Goal: Task Accomplishment & Management: Use online tool/utility

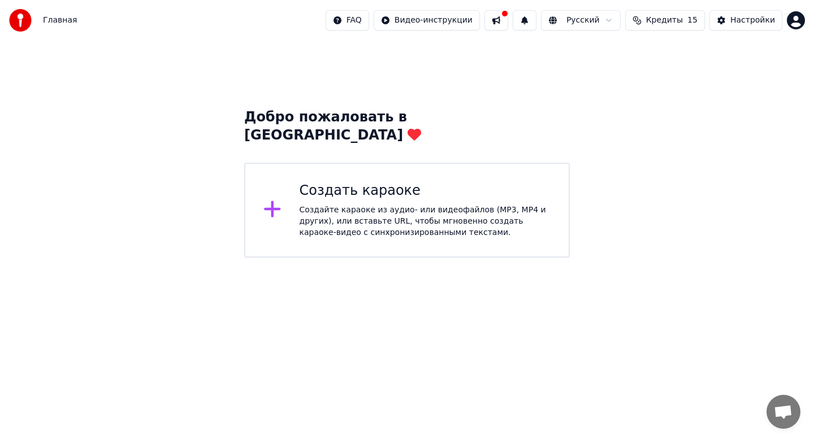
click at [361, 163] on div "Создать караоке Создайте караоке из аудио- или видеофайлов (MP3, MP4 и других),…" at bounding box center [406, 210] width 325 height 95
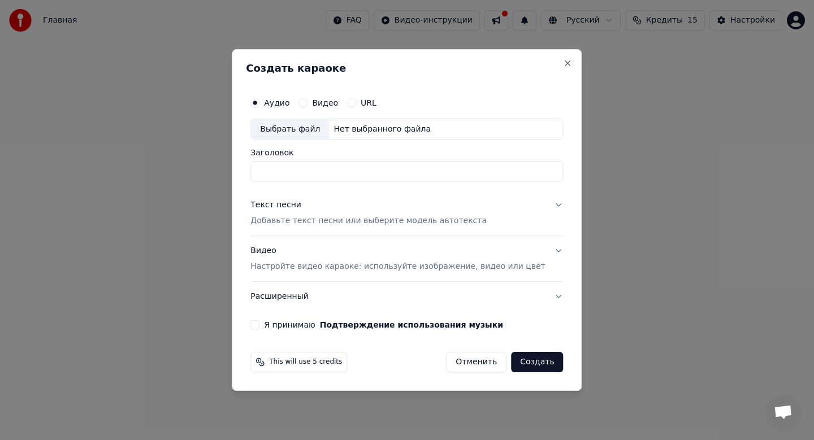
click at [328, 102] on label "Видео" at bounding box center [325, 103] width 26 height 8
click at [307, 102] on button "Видео" at bounding box center [302, 102] width 9 height 9
click at [327, 128] on div "Выбрать файл" at bounding box center [290, 129] width 78 height 20
click at [337, 216] on p "Добавьте текст песни или выберите модель автотекста" at bounding box center [368, 221] width 236 height 11
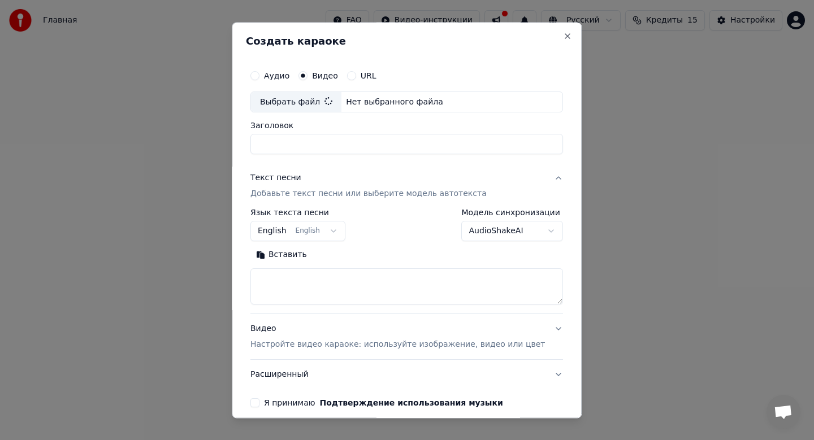
type input "**********"
click at [315, 280] on textarea at bounding box center [406, 287] width 312 height 36
paste textarea "**********"
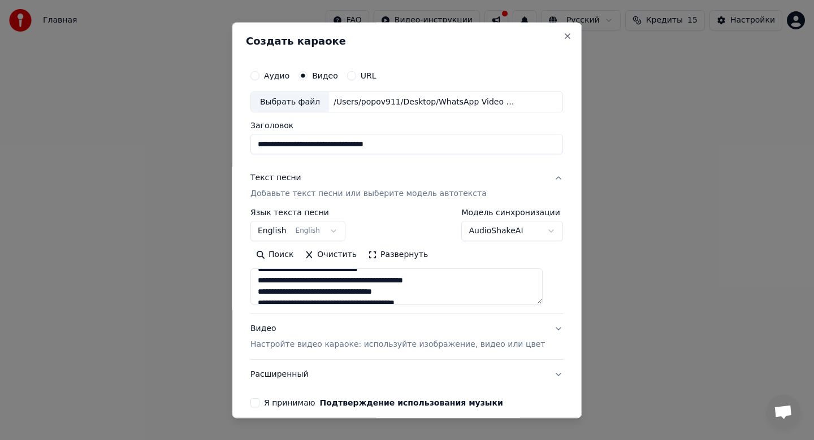
scroll to position [849, 0]
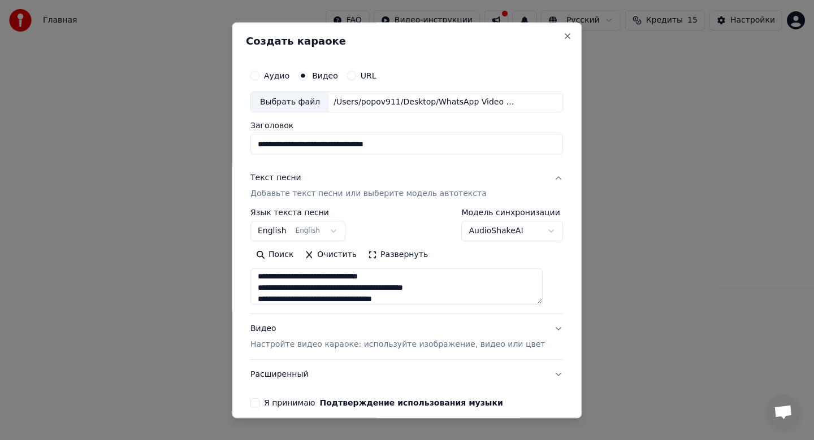
type textarea "**********"
click at [345, 257] on button "Очистить" at bounding box center [330, 255] width 63 height 18
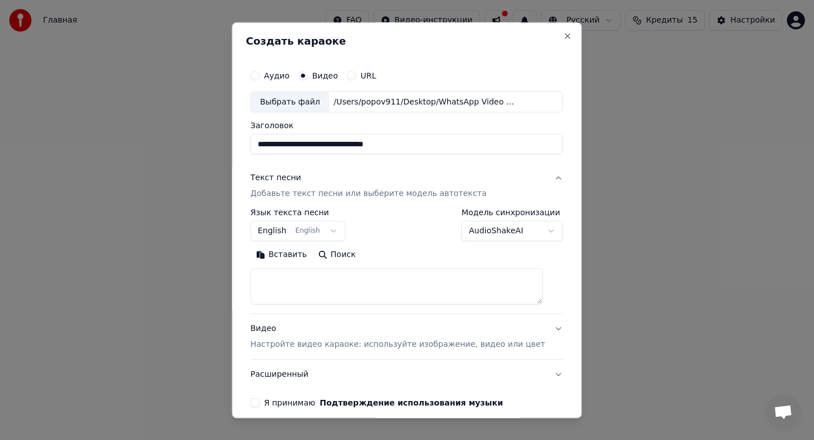
click at [293, 259] on button "Вставить" at bounding box center [281, 255] width 62 height 18
type textarea "**********"
click at [347, 286] on textarea "**********" at bounding box center [396, 287] width 292 height 36
click at [349, 258] on button "Очистить" at bounding box center [330, 255] width 63 height 18
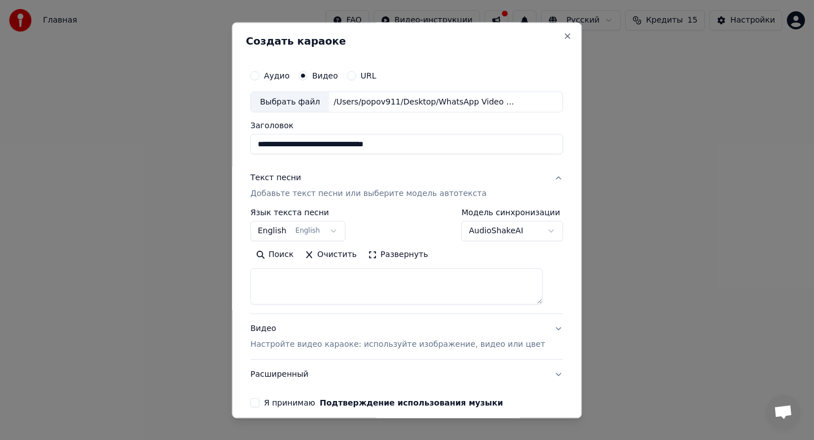
scroll to position [0, 0]
click at [305, 258] on button "Вставить" at bounding box center [281, 255] width 62 height 18
type textarea "**********"
click at [392, 340] on p "Настройте видео караоке: используйте изображение, видео или цвет" at bounding box center [397, 345] width 294 height 11
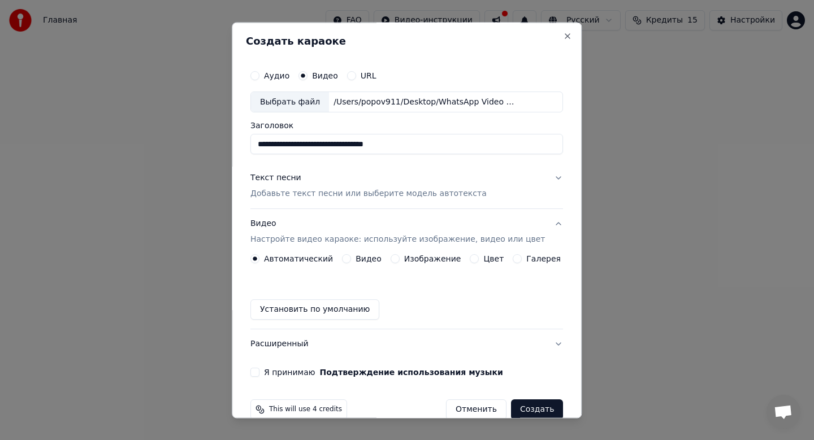
scroll to position [21, 0]
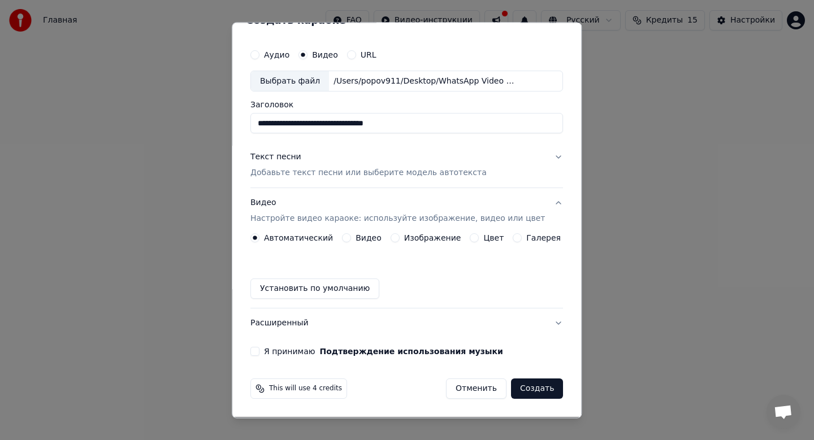
click at [259, 352] on button "Я принимаю Подтверждение использования музыки" at bounding box center [254, 352] width 9 height 9
click at [535, 387] on button "Создать" at bounding box center [537, 389] width 52 height 20
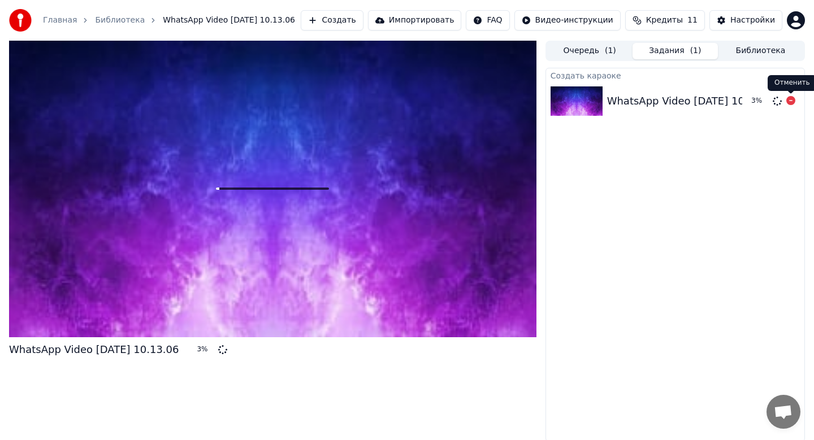
click at [791, 101] on icon at bounding box center [790, 100] width 9 height 9
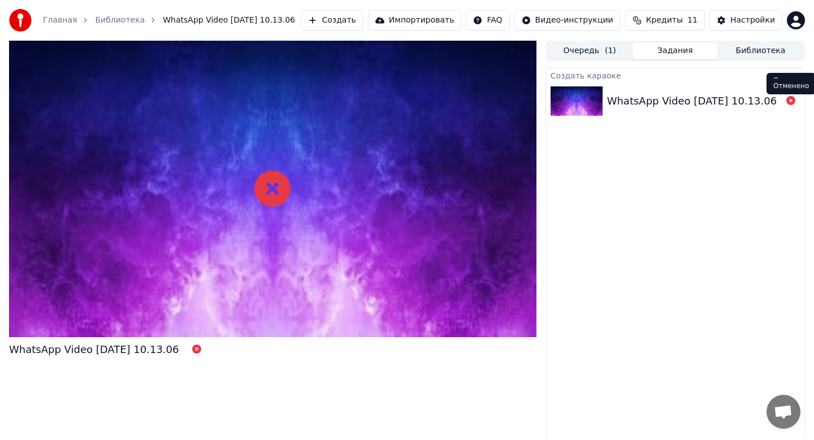
click at [793, 101] on icon at bounding box center [790, 100] width 9 height 9
click at [789, 101] on icon at bounding box center [790, 100] width 9 height 9
click at [611, 91] on div "WhatsApp Video [DATE] 10.13.06" at bounding box center [675, 101] width 258 height 38
click at [598, 48] on button "Очередь ( 1 )" at bounding box center [589, 51] width 85 height 16
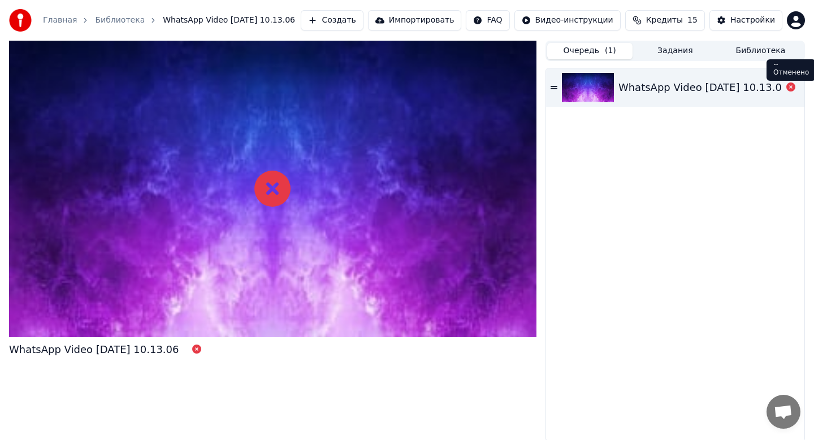
click at [789, 85] on icon at bounding box center [790, 87] width 9 height 9
click at [551, 86] on icon at bounding box center [553, 87] width 7 height 3
click at [554, 88] on icon at bounding box center [553, 87] width 7 height 3
click at [790, 87] on icon at bounding box center [790, 87] width 9 height 9
click at [682, 44] on button "Задания" at bounding box center [674, 51] width 85 height 16
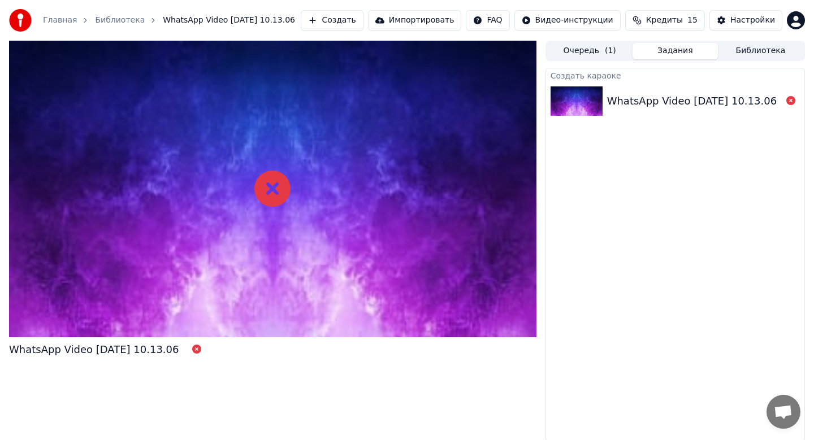
click at [741, 52] on button "Библиотека" at bounding box center [760, 51] width 85 height 16
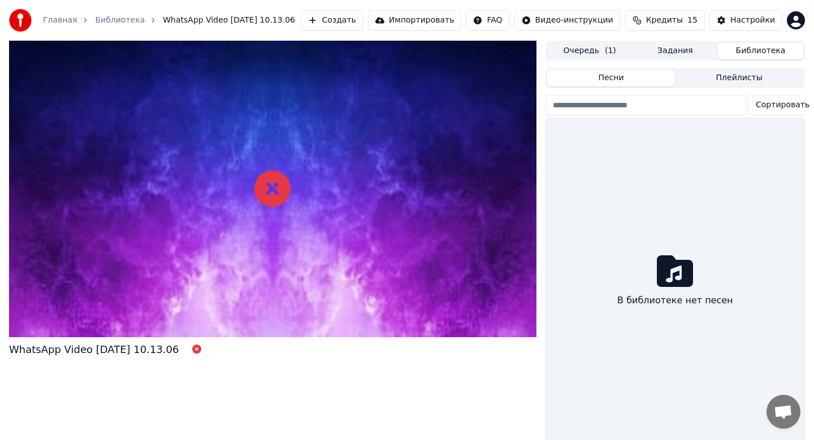
click at [358, 16] on button "Создать" at bounding box center [332, 20] width 62 height 20
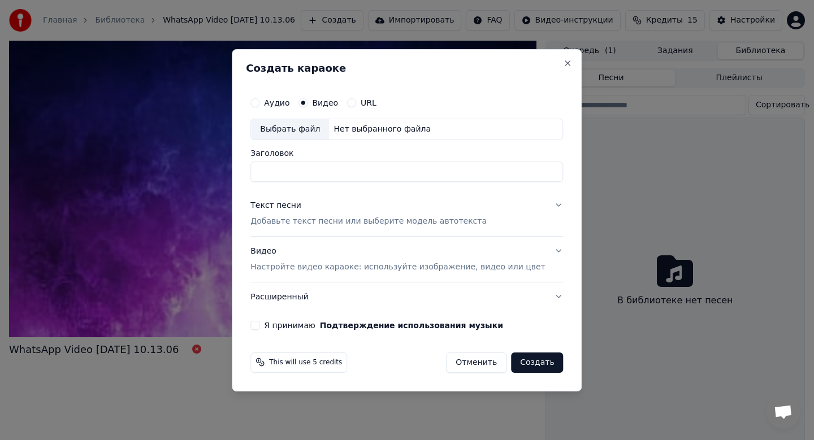
click at [323, 128] on div "Выбрать файл" at bounding box center [290, 129] width 78 height 20
type input "**********"
click at [393, 220] on p "Добавьте текст песни или выберите модель автотекста" at bounding box center [368, 221] width 236 height 11
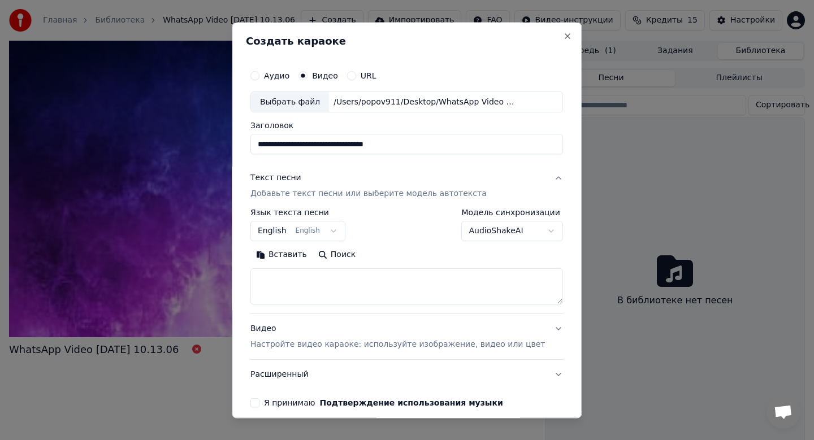
click at [293, 256] on button "Вставить" at bounding box center [281, 255] width 62 height 18
type textarea "**********"
click at [285, 76] on label "Аудио" at bounding box center [276, 76] width 25 height 8
click at [259, 76] on button "Аудио" at bounding box center [254, 75] width 9 height 9
select select
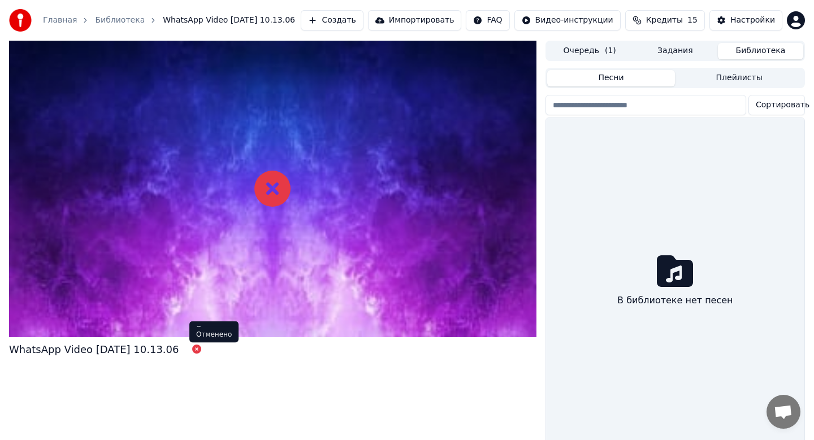
click at [201, 350] on icon at bounding box center [196, 349] width 9 height 9
click at [341, 23] on button "Создать" at bounding box center [332, 20] width 62 height 20
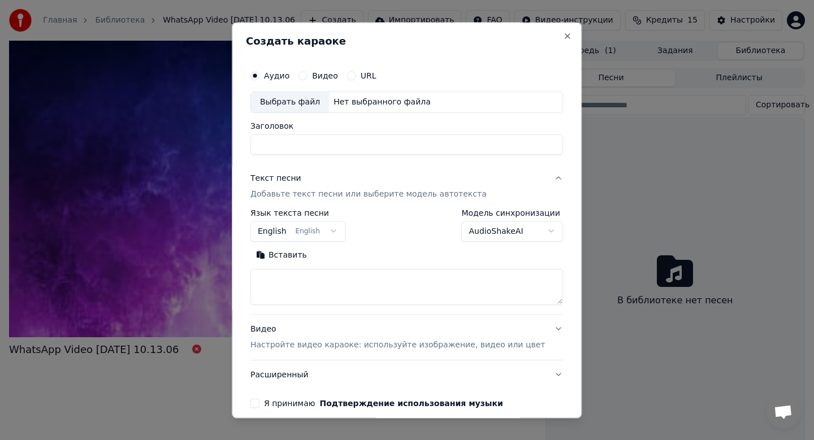
click at [314, 80] on div "Видео" at bounding box center [318, 75] width 40 height 9
click at [307, 79] on button "Видео" at bounding box center [302, 75] width 9 height 9
click at [307, 98] on div "Выбрать файл" at bounding box center [290, 102] width 78 height 20
type input "**********"
click at [293, 254] on button "Вставить" at bounding box center [281, 255] width 62 height 18
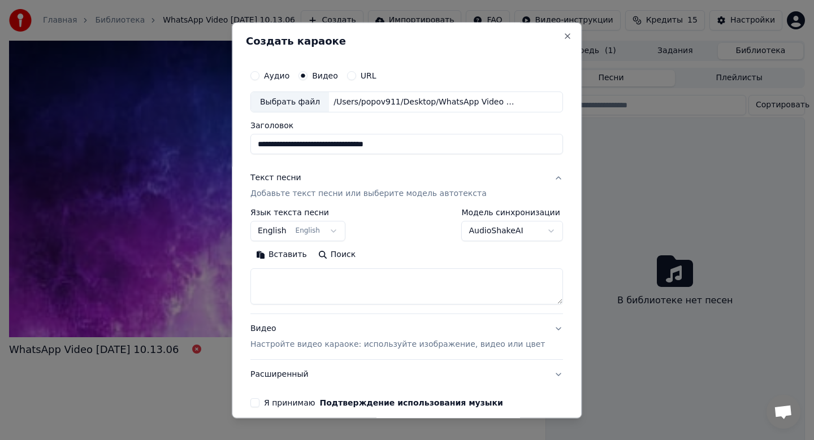
type textarea "**********"
click at [341, 325] on div "Видео Настройте видео караоке: используйте изображение, видео или цвет" at bounding box center [397, 337] width 294 height 27
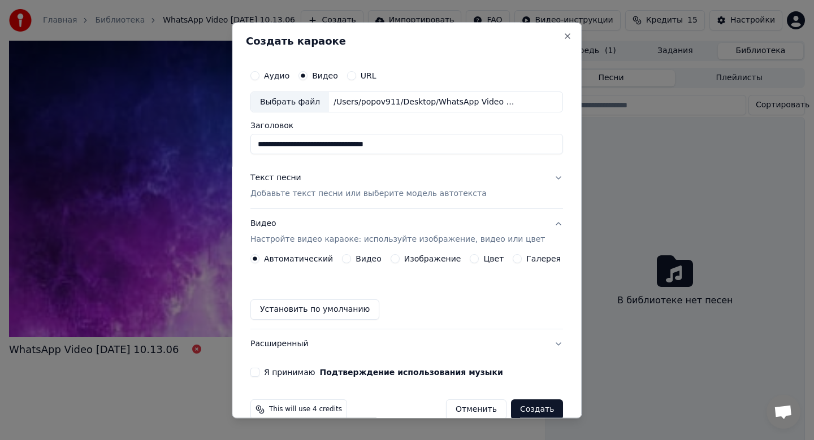
click at [357, 258] on div "Видео" at bounding box center [362, 259] width 40 height 9
click at [351, 259] on button "Видео" at bounding box center [346, 259] width 9 height 9
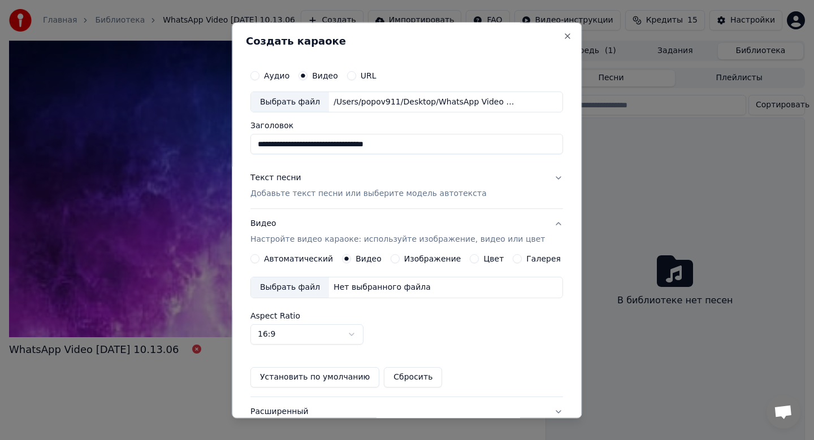
click at [310, 290] on div "Выбрать файл" at bounding box center [290, 288] width 78 height 20
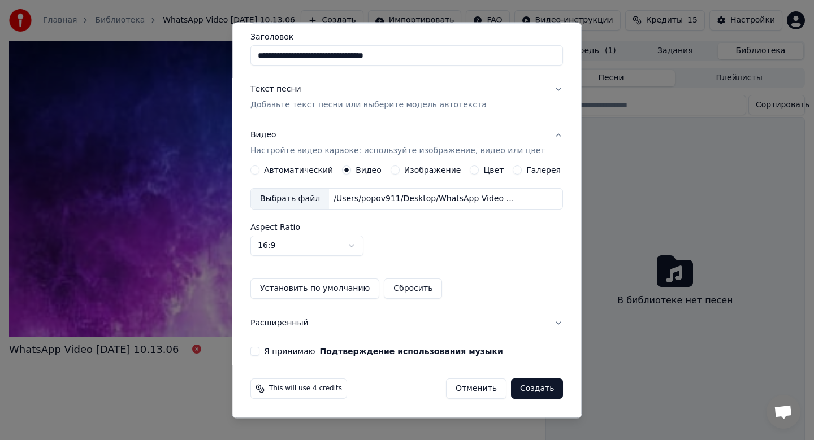
click at [305, 353] on label "Я принимаю Подтверждение использования музыки" at bounding box center [383, 352] width 239 height 8
click at [259, 353] on button "Я принимаю Подтверждение использования музыки" at bounding box center [254, 352] width 9 height 9
click at [524, 387] on button "Создать" at bounding box center [537, 389] width 52 height 20
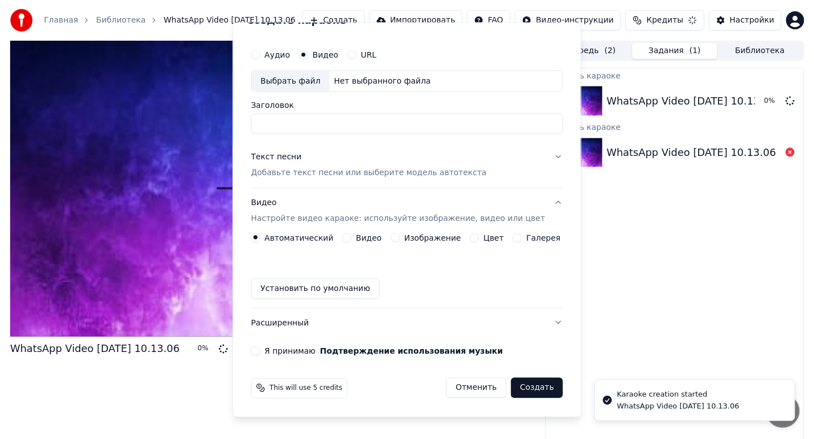
scroll to position [21, 0]
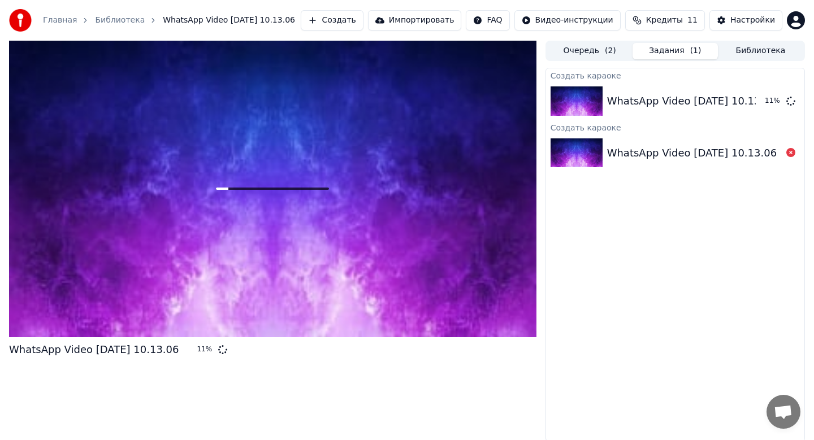
click at [571, 151] on img at bounding box center [576, 152] width 52 height 29
click at [580, 97] on img at bounding box center [576, 100] width 52 height 29
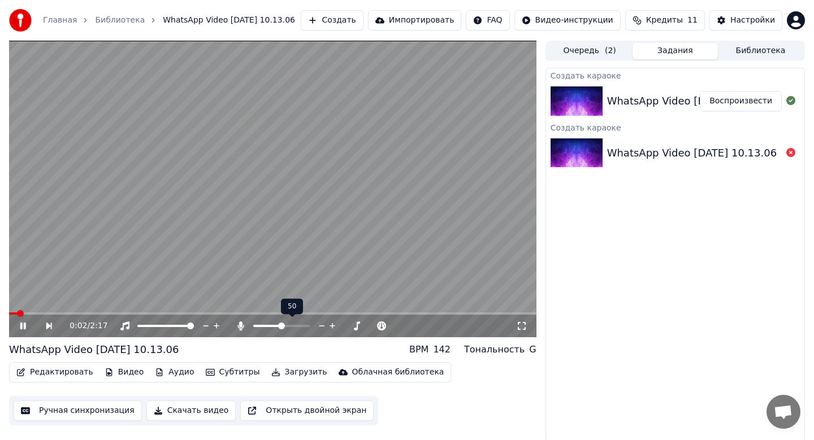
click at [281, 325] on span at bounding box center [281, 326] width 7 height 7
click at [57, 309] on video at bounding box center [272, 189] width 527 height 297
click at [9, 313] on span at bounding box center [12, 313] width 7 height 7
click at [25, 327] on icon at bounding box center [31, 326] width 26 height 9
click at [135, 173] on video at bounding box center [272, 189] width 527 height 297
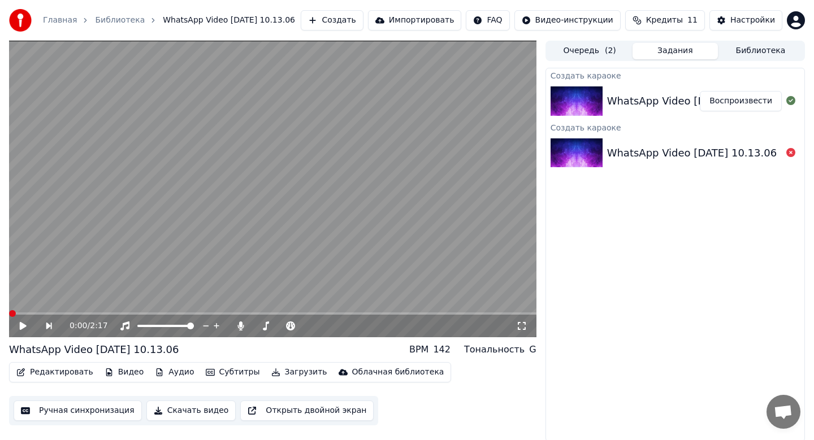
click at [0, 313] on div "0:00 / 2:17 WhatsApp Video [DATE] 10.13.06 BPM 142 Тональность G Редактировать …" at bounding box center [407, 241] width 814 height 401
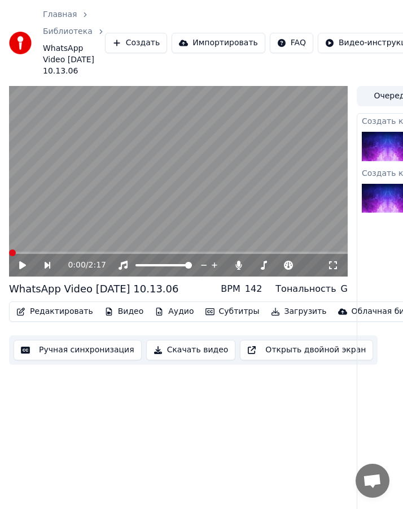
click at [21, 269] on icon at bounding box center [22, 265] width 7 height 8
click at [9, 256] on span at bounding box center [12, 252] width 7 height 7
click at [36, 256] on span at bounding box center [34, 252] width 7 height 7
click at [9, 254] on span at bounding box center [9, 252] width 0 height 2
click at [145, 218] on video at bounding box center [178, 181] width 339 height 191
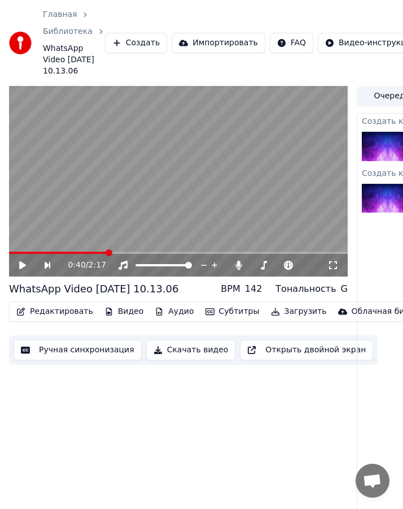
click at [106, 256] on span at bounding box center [109, 252] width 7 height 7
click at [129, 217] on video at bounding box center [178, 181] width 339 height 191
click at [96, 256] on span at bounding box center [99, 252] width 7 height 7
click at [138, 197] on video at bounding box center [178, 181] width 339 height 191
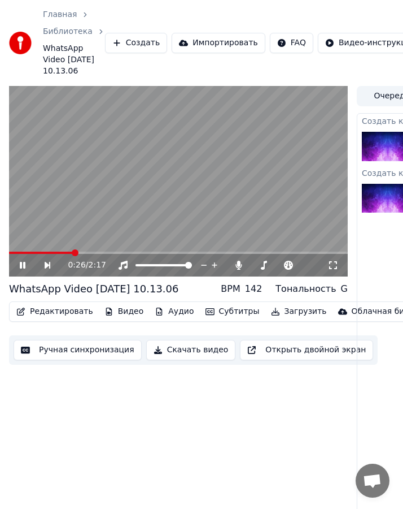
click at [72, 256] on span at bounding box center [75, 252] width 7 height 7
click at [120, 198] on video at bounding box center [178, 181] width 339 height 191
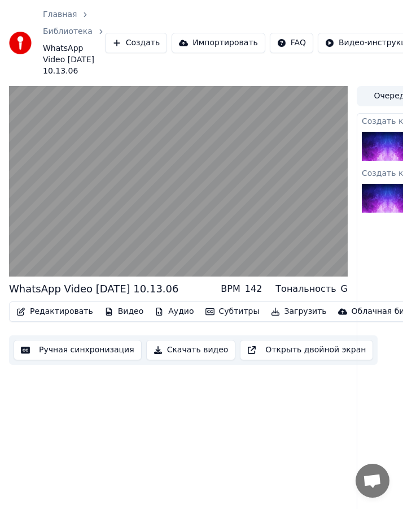
click at [122, 189] on video at bounding box center [178, 181] width 339 height 191
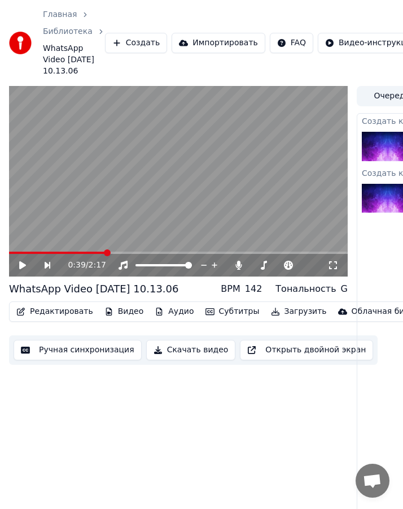
click at [184, 218] on video at bounding box center [178, 181] width 339 height 191
click at [254, 195] on video at bounding box center [178, 181] width 339 height 191
click at [23, 270] on icon at bounding box center [30, 264] width 25 height 9
click at [112, 254] on span at bounding box center [65, 252] width 112 height 2
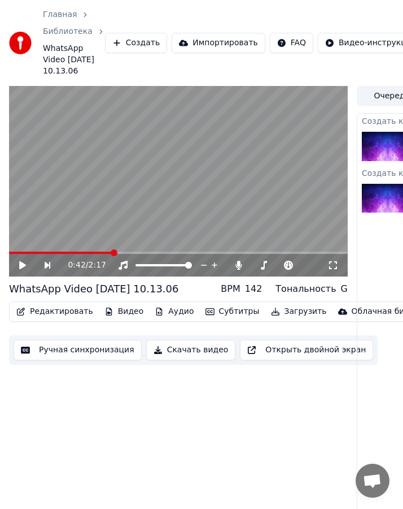
click at [146, 192] on video at bounding box center [178, 181] width 339 height 191
click at [97, 254] on span at bounding box center [62, 252] width 106 height 2
click at [20, 268] on icon at bounding box center [23, 265] width 6 height 7
click at [236, 197] on video at bounding box center [178, 181] width 339 height 191
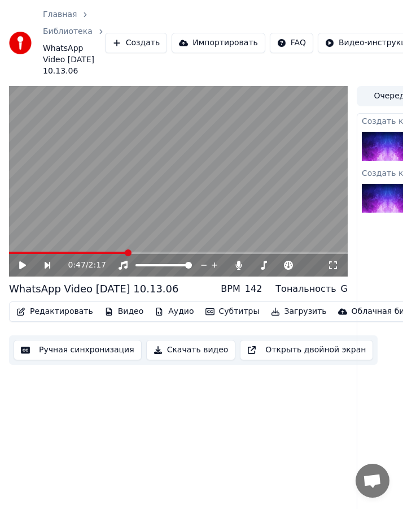
click at [231, 185] on video at bounding box center [178, 181] width 339 height 191
click at [257, 193] on video at bounding box center [178, 181] width 339 height 191
click at [212, 193] on video at bounding box center [178, 181] width 339 height 191
click at [220, 202] on video at bounding box center [178, 181] width 339 height 191
click at [23, 269] on icon at bounding box center [22, 265] width 7 height 8
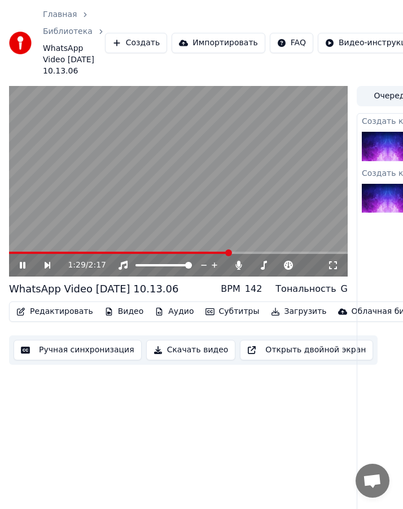
click at [253, 214] on video at bounding box center [178, 181] width 339 height 191
click at [20, 269] on icon at bounding box center [22, 265] width 7 height 8
click at [20, 268] on icon at bounding box center [23, 265] width 6 height 7
click at [20, 269] on icon at bounding box center [22, 265] width 7 height 8
click at [21, 268] on icon at bounding box center [23, 265] width 6 height 7
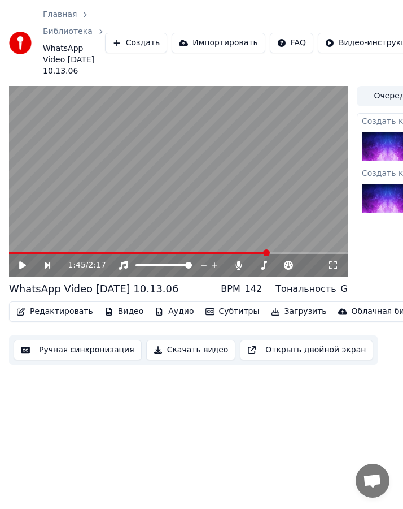
click at [268, 256] on span at bounding box center [266, 252] width 7 height 7
click at [129, 199] on video at bounding box center [178, 181] width 339 height 191
click at [147, 196] on video at bounding box center [178, 181] width 339 height 191
click at [271, 256] on span at bounding box center [273, 252] width 7 height 7
click at [258, 256] on span at bounding box center [256, 252] width 7 height 7
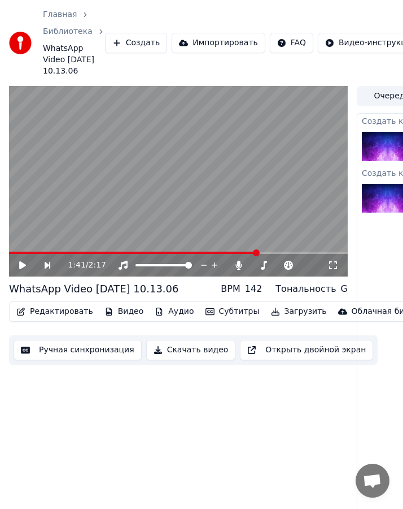
click at [258, 218] on video at bounding box center [178, 181] width 339 height 191
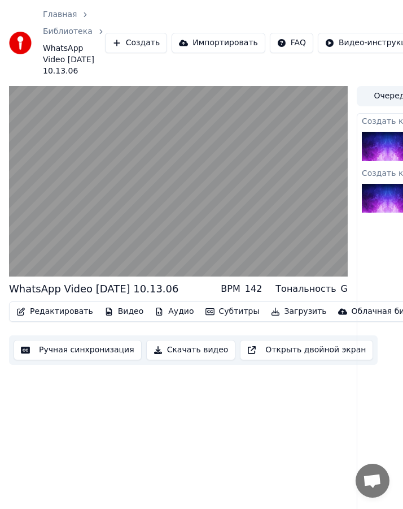
click at [255, 211] on video at bounding box center [178, 181] width 339 height 191
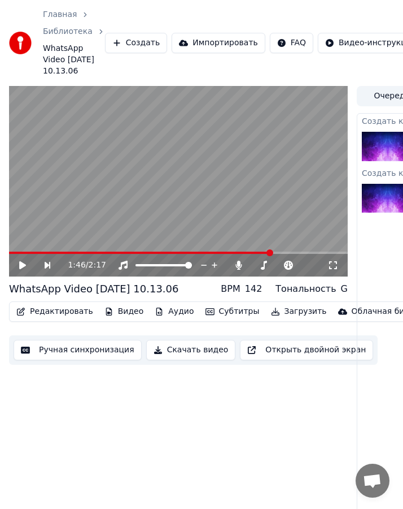
click at [237, 194] on video at bounding box center [178, 181] width 339 height 191
click at [249, 256] on span at bounding box center [252, 252] width 7 height 7
click at [236, 201] on video at bounding box center [178, 181] width 339 height 191
click at [245, 186] on video at bounding box center [178, 181] width 339 height 191
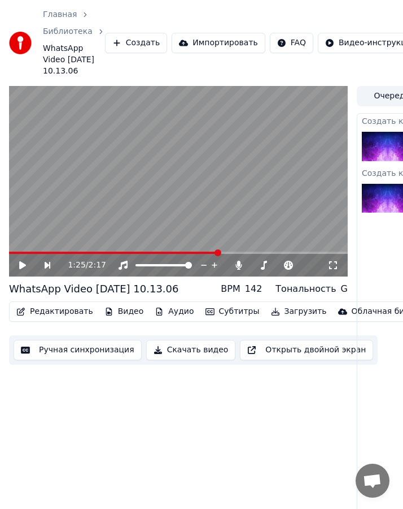
click at [218, 256] on span at bounding box center [218, 252] width 7 height 7
click at [234, 205] on video at bounding box center [178, 181] width 339 height 191
click at [20, 268] on icon at bounding box center [23, 265] width 6 height 7
click at [19, 270] on icon at bounding box center [30, 264] width 25 height 9
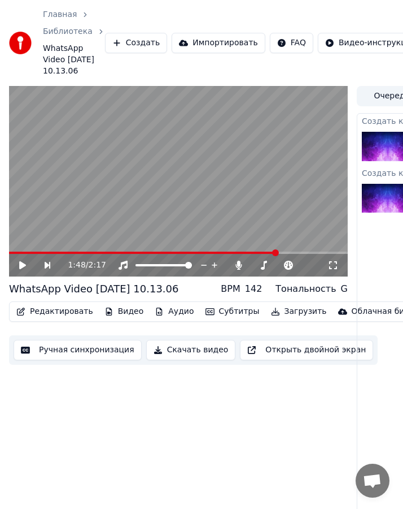
click at [19, 270] on icon at bounding box center [30, 264] width 25 height 9
click at [209, 197] on video at bounding box center [178, 181] width 339 height 191
click at [219, 198] on video at bounding box center [178, 181] width 339 height 191
click at [291, 228] on video at bounding box center [178, 181] width 339 height 191
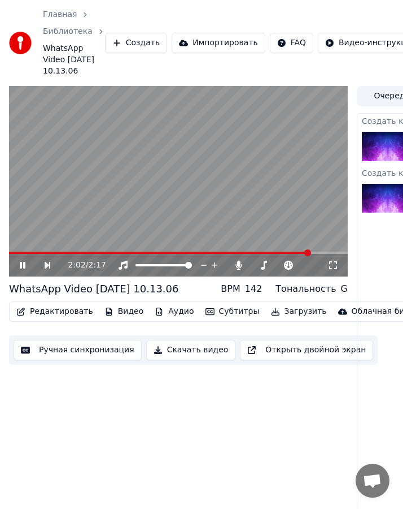
click at [248, 199] on video at bounding box center [178, 181] width 339 height 191
click at [231, 216] on video at bounding box center [178, 181] width 339 height 191
click at [260, 256] on span at bounding box center [263, 252] width 7 height 7
click at [230, 186] on video at bounding box center [178, 181] width 339 height 191
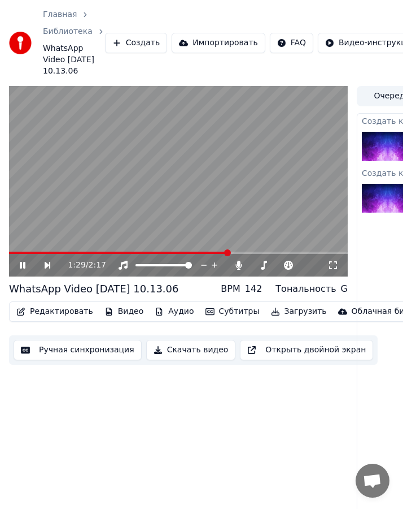
click at [224, 256] on span at bounding box center [227, 252] width 7 height 7
click at [20, 268] on icon at bounding box center [23, 265] width 6 height 7
click at [289, 205] on video at bounding box center [178, 181] width 339 height 191
click at [288, 205] on video at bounding box center [178, 181] width 339 height 191
click at [158, 199] on video at bounding box center [178, 181] width 339 height 191
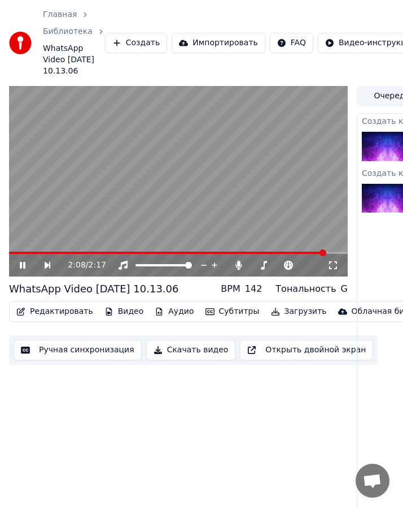
click at [23, 270] on icon at bounding box center [30, 264] width 25 height 9
click at [196, 200] on video at bounding box center [178, 181] width 339 height 191
click at [214, 198] on video at bounding box center [178, 181] width 339 height 191
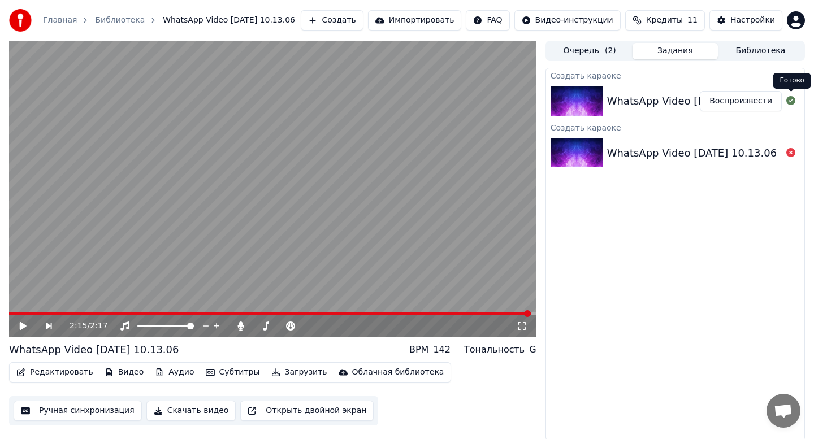
click at [753, 74] on div "Создать караоке" at bounding box center [675, 75] width 258 height 14
click at [599, 49] on button "Очередь ( 2 )" at bounding box center [589, 51] width 85 height 16
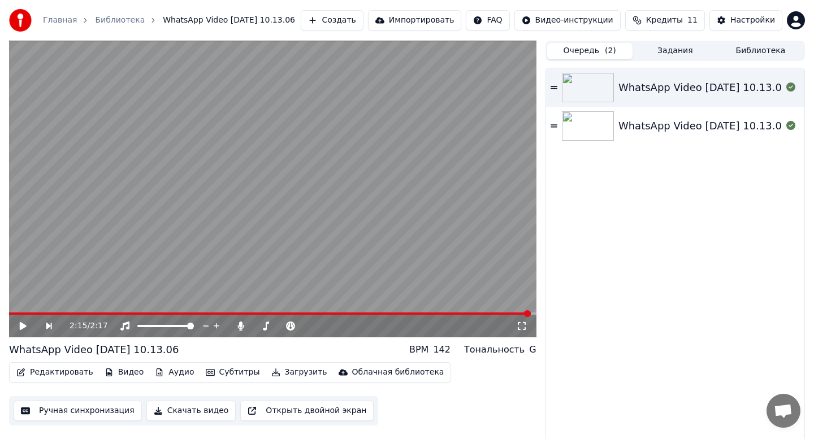
click at [557, 86] on icon at bounding box center [553, 87] width 7 height 3
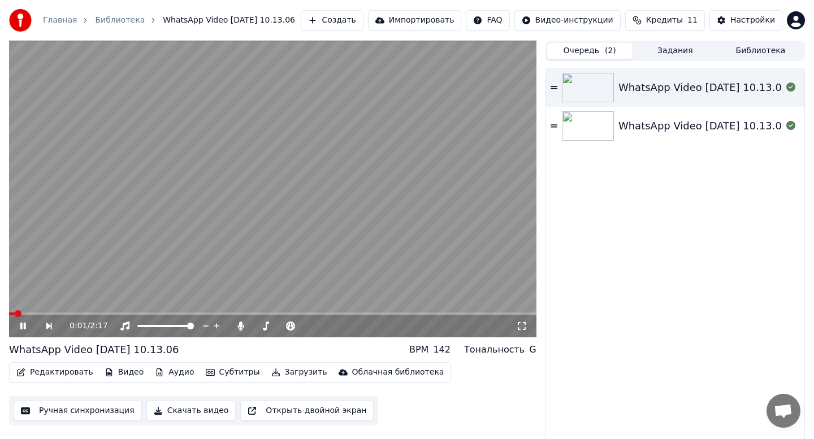
click at [425, 125] on video at bounding box center [272, 189] width 527 height 297
click at [363, 21] on button "Создать" at bounding box center [332, 20] width 62 height 20
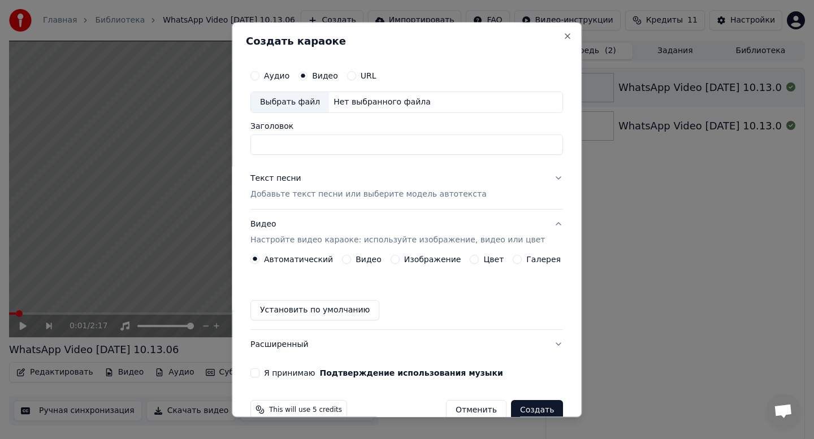
click at [314, 105] on div "Выбрать файл" at bounding box center [290, 102] width 78 height 20
type input "**********"
click at [437, 141] on input "**********" at bounding box center [406, 144] width 312 height 20
click at [423, 170] on button "Текст песни Добавьте текст песни или выберите модель автотекста" at bounding box center [406, 186] width 312 height 45
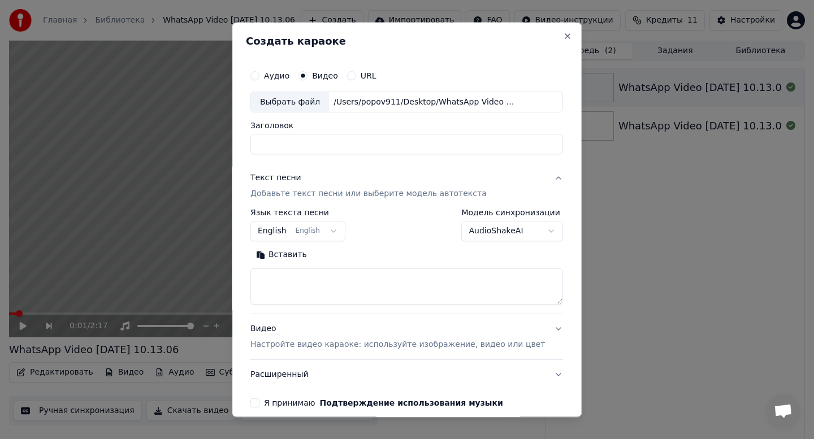
click at [294, 257] on button "Вставить" at bounding box center [281, 255] width 62 height 18
type textarea "**********"
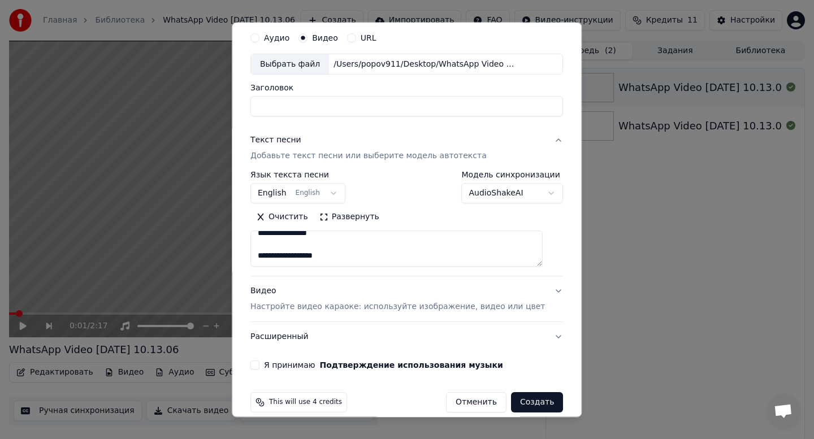
scroll to position [51, 0]
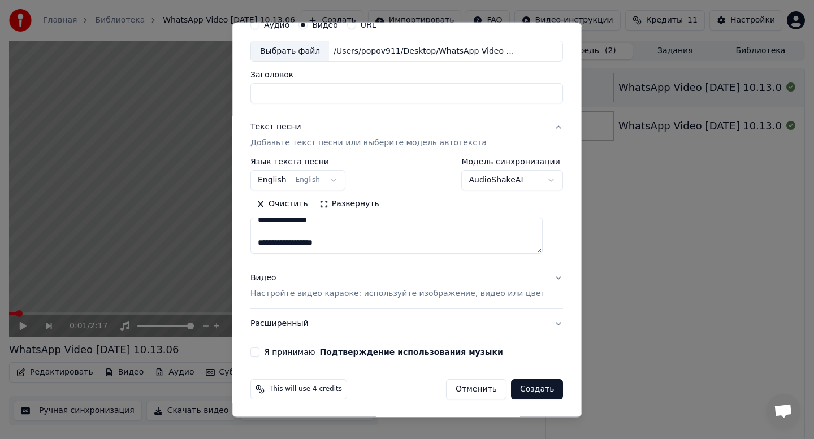
click at [535, 273] on button "Видео Настройте видео караоке: используйте изображение, видео или цвет" at bounding box center [406, 286] width 312 height 45
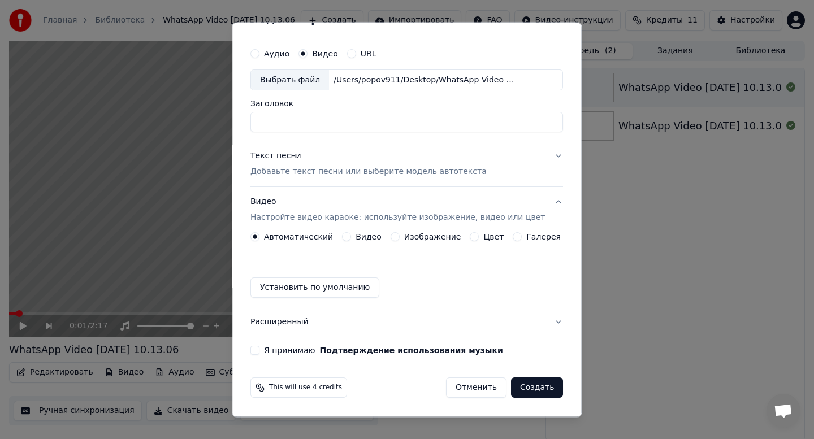
scroll to position [21, 0]
click at [369, 240] on label "Видео" at bounding box center [368, 238] width 26 height 8
click at [351, 240] on button "Видео" at bounding box center [346, 237] width 9 height 9
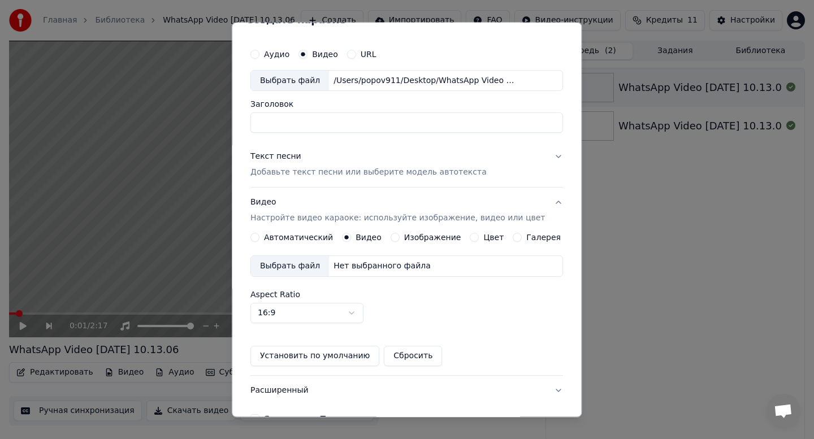
click at [315, 268] on div "Выбрать файл" at bounding box center [290, 267] width 78 height 20
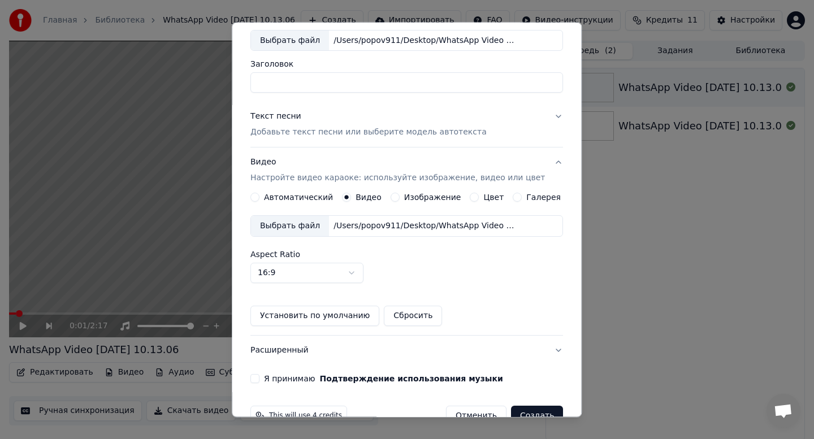
scroll to position [89, 0]
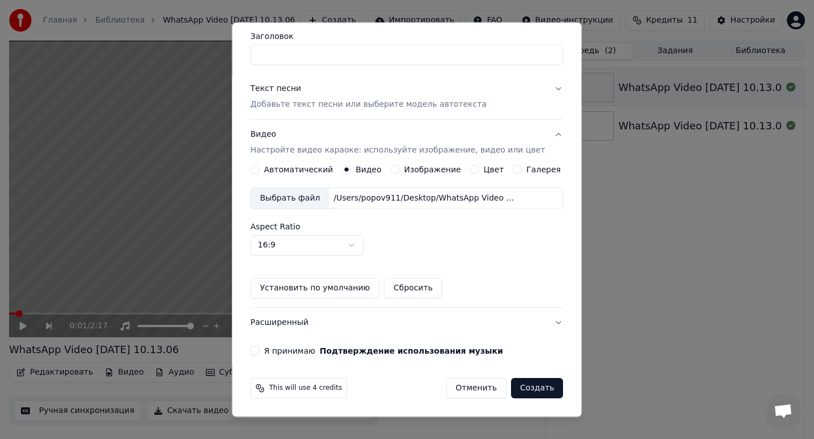
click at [259, 350] on button "Я принимаю Подтверждение использования музыки" at bounding box center [254, 351] width 9 height 9
click at [537, 393] on button "Создать" at bounding box center [537, 389] width 52 height 20
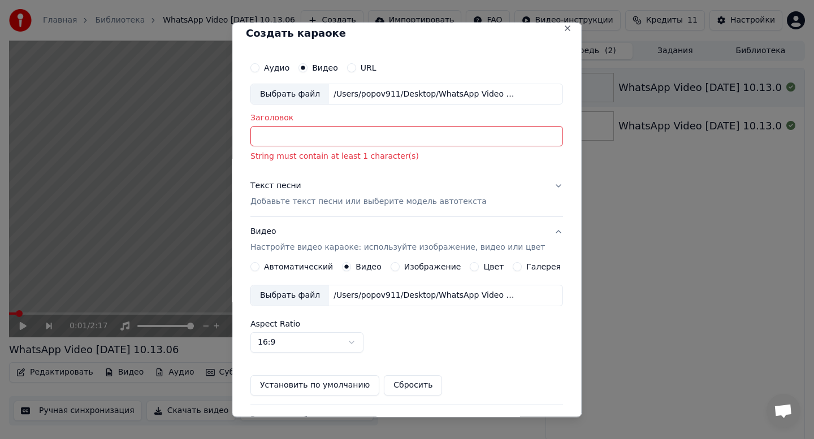
scroll to position [0, 0]
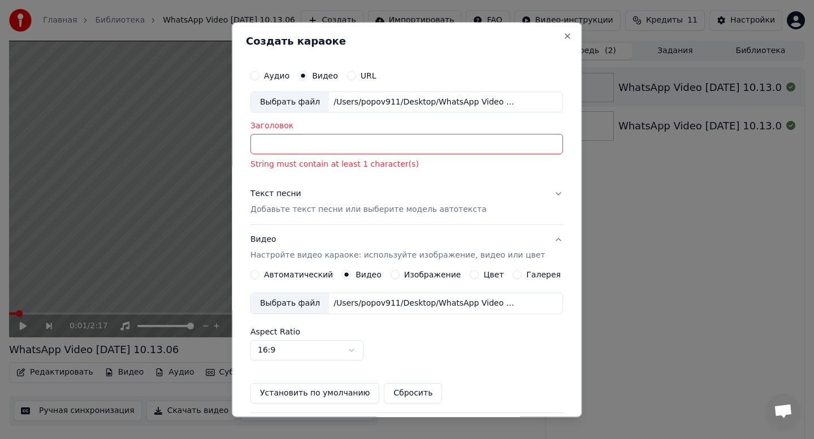
click at [438, 146] on input "Заголовок" at bounding box center [406, 144] width 312 height 20
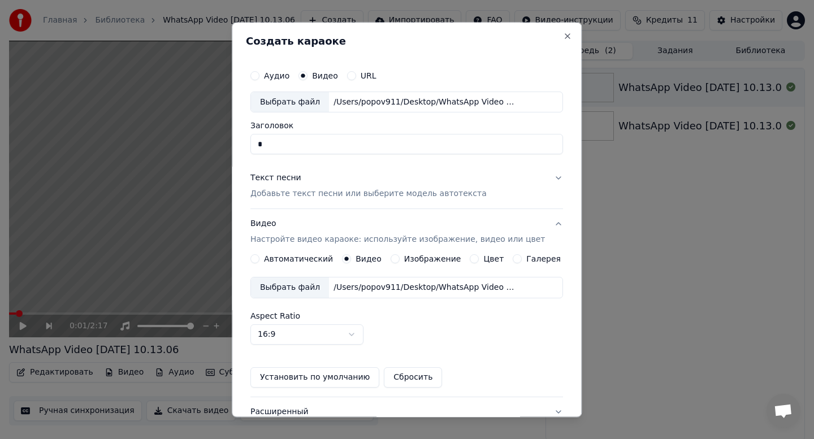
scroll to position [89, 0]
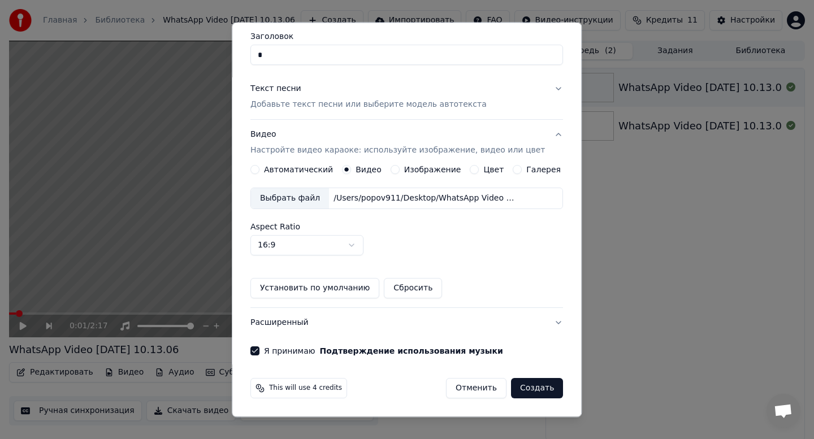
click at [529, 390] on button "Создать" at bounding box center [537, 389] width 52 height 20
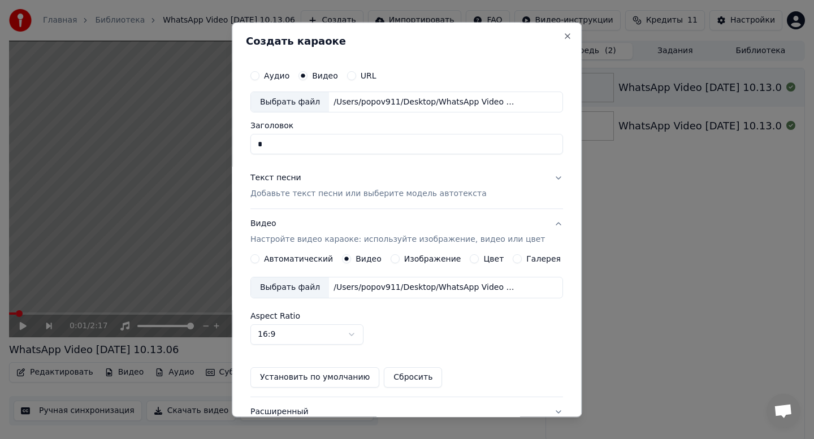
click at [284, 141] on input "Заголовок" at bounding box center [406, 144] width 312 height 20
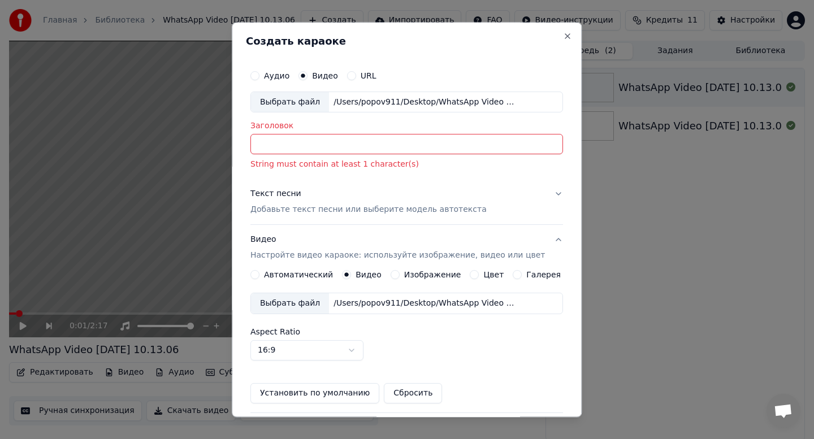
click at [286, 144] on input "Заголовок" at bounding box center [406, 144] width 312 height 20
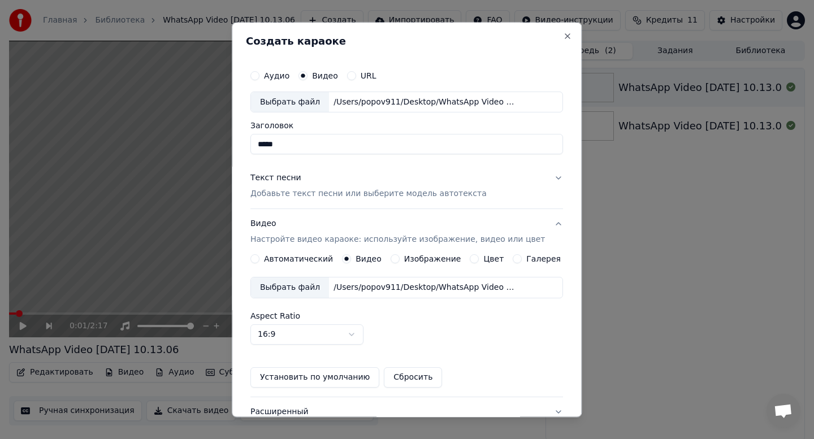
click at [372, 141] on input "*****" at bounding box center [406, 144] width 312 height 20
type input "*****"
click at [283, 77] on label "Аудио" at bounding box center [276, 76] width 25 height 8
click at [259, 77] on button "Аудио" at bounding box center [254, 75] width 9 height 9
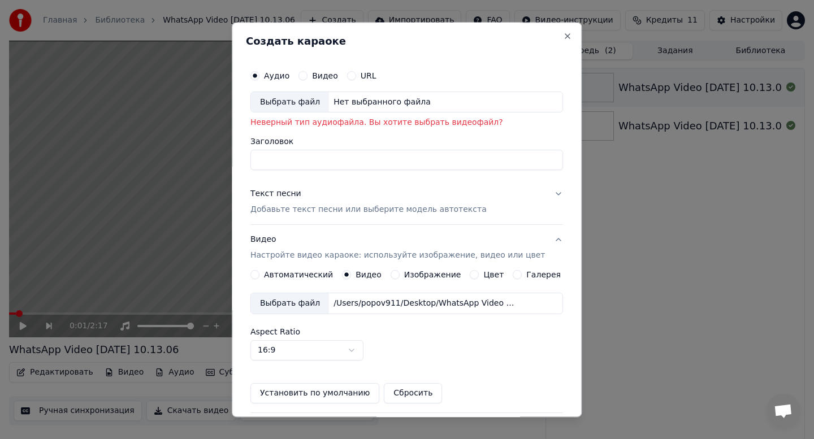
click at [307, 75] on button "Видео" at bounding box center [302, 75] width 9 height 9
click at [315, 102] on div "Выбрать файл" at bounding box center [290, 102] width 78 height 20
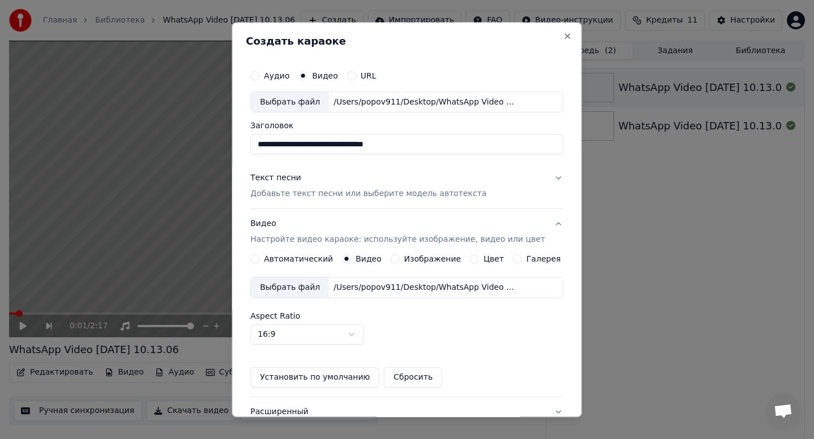
drag, startPoint x: 433, startPoint y: 141, endPoint x: 245, endPoint y: 142, distance: 188.2
click at [245, 142] on div "**********" at bounding box center [407, 219] width 350 height 395
type input "*"
type input "*****"
click at [292, 183] on div "Текст песни" at bounding box center [275, 178] width 51 height 11
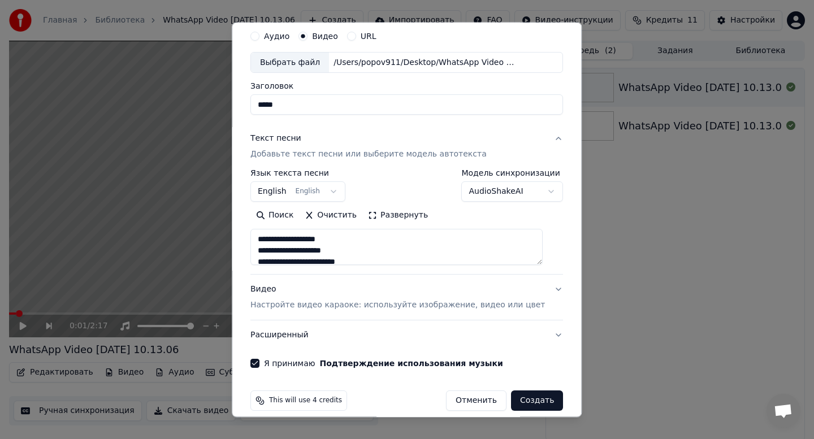
scroll to position [52, 0]
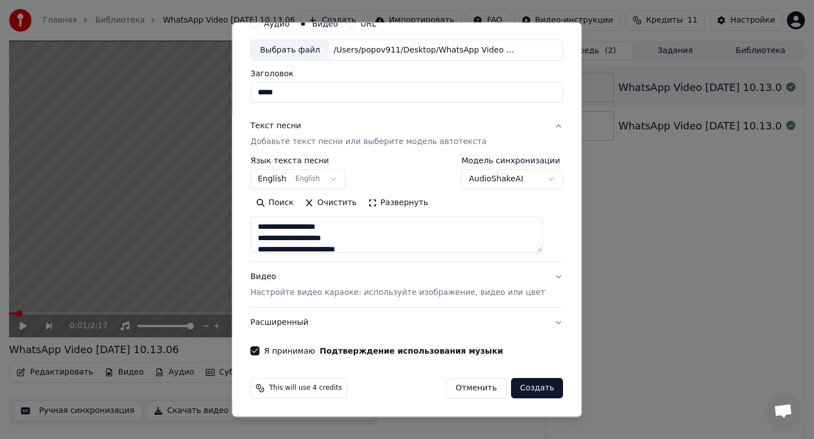
click at [401, 278] on div "Видео Настройте видео караоке: используйте изображение, видео или цвет" at bounding box center [397, 285] width 294 height 27
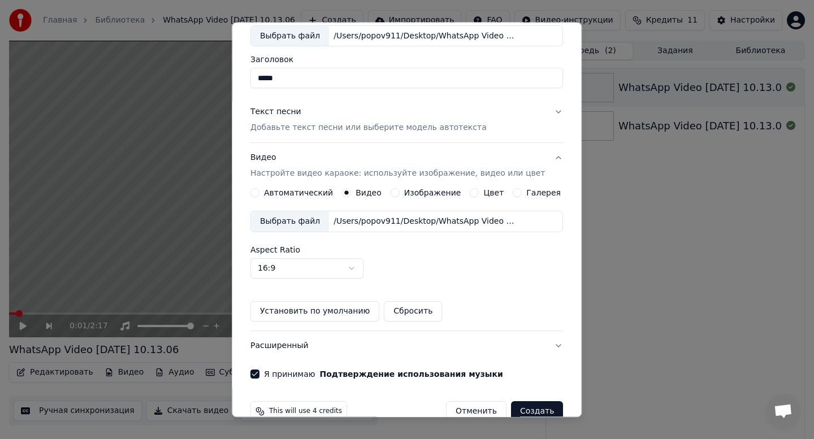
scroll to position [89, 0]
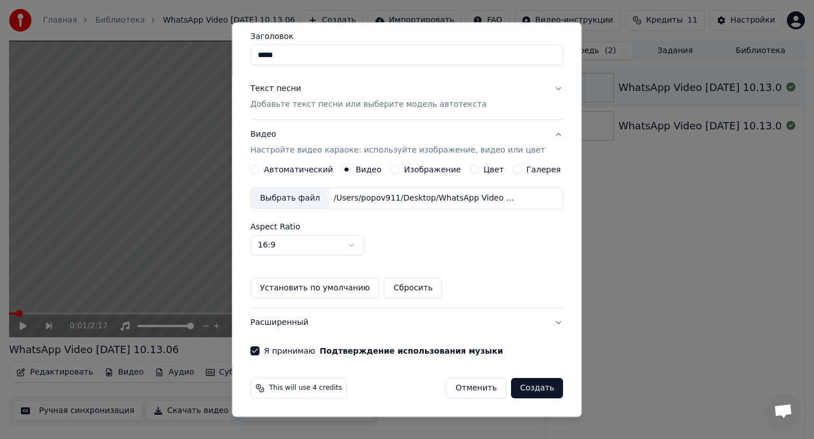
click at [520, 388] on button "Создать" at bounding box center [537, 389] width 52 height 20
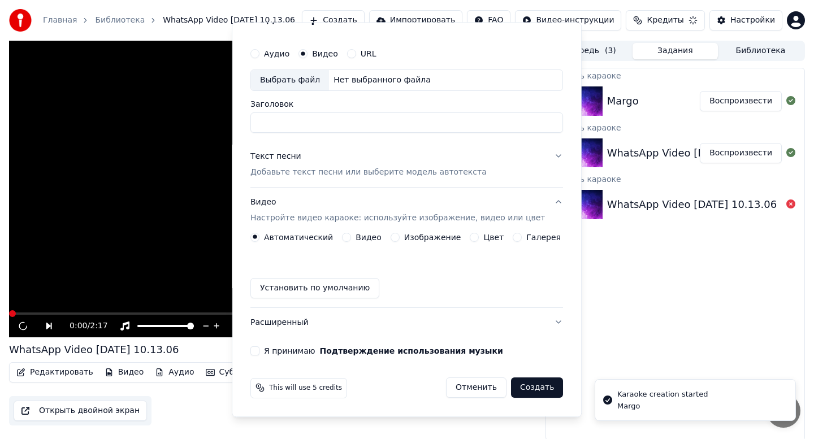
scroll to position [21, 0]
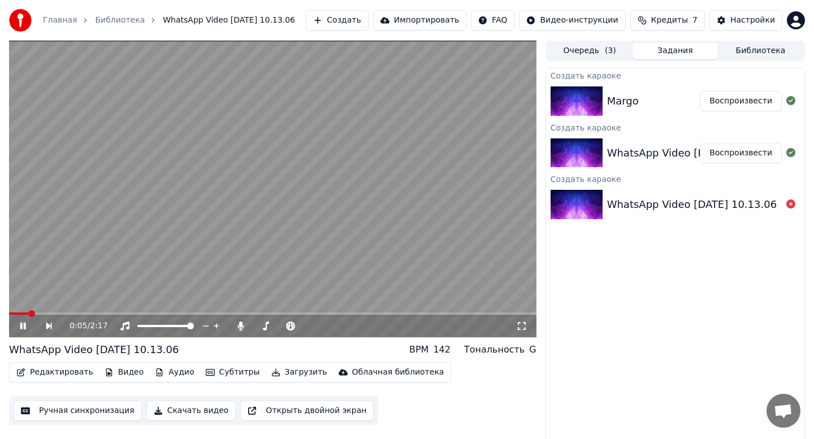
click at [613, 87] on div "Margo Воспроизвести" at bounding box center [675, 101] width 258 height 38
click at [16, 328] on div "0:07 / 2:17" at bounding box center [273, 325] width 518 height 11
click at [626, 155] on div "WhatsApp Video [DATE] 10.13.06" at bounding box center [692, 153] width 170 height 16
click at [604, 190] on div at bounding box center [578, 204] width 57 height 29
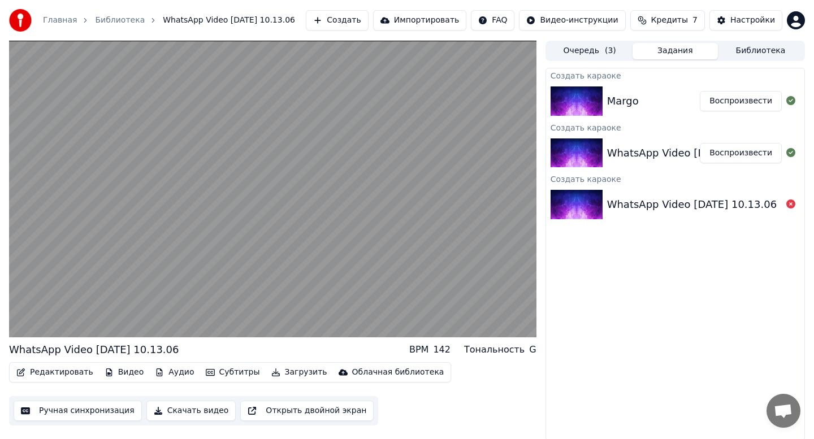
click at [593, 39] on div "Главная Библиотека WhatsApp Video [DATE] 10.13.06 Создать Импортировать FAQ Вид…" at bounding box center [407, 20] width 814 height 41
click at [589, 51] on button "Очередь ( 3 )" at bounding box center [589, 51] width 85 height 16
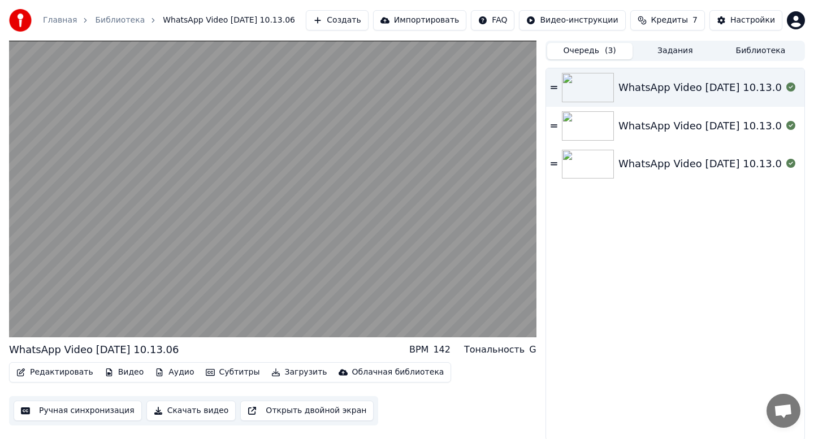
click at [594, 81] on img at bounding box center [588, 87] width 52 height 29
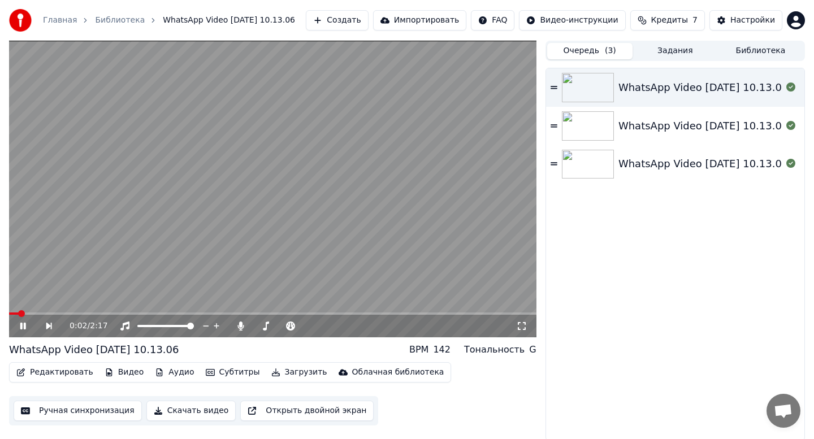
click at [595, 124] on img at bounding box center [588, 125] width 52 height 29
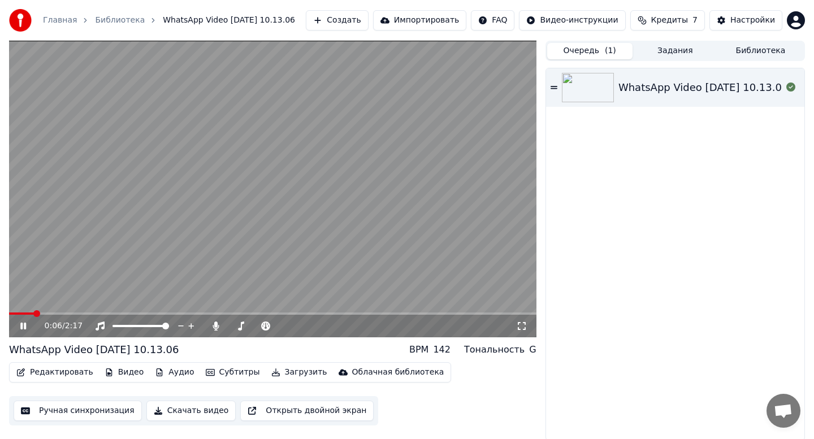
click at [606, 84] on img at bounding box center [588, 87] width 52 height 29
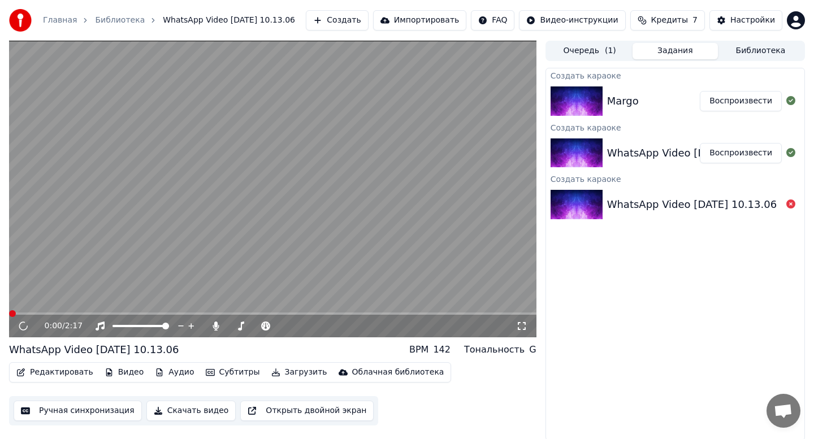
click at [662, 50] on button "Задания" at bounding box center [674, 51] width 85 height 16
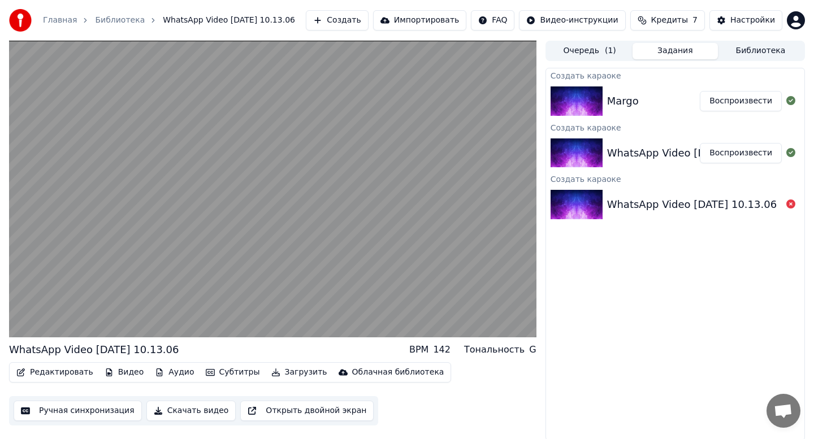
click at [663, 97] on div "Margo" at bounding box center [653, 101] width 93 height 16
click at [587, 99] on img at bounding box center [576, 100] width 52 height 29
click at [714, 97] on button "Воспроизвести" at bounding box center [741, 101] width 82 height 20
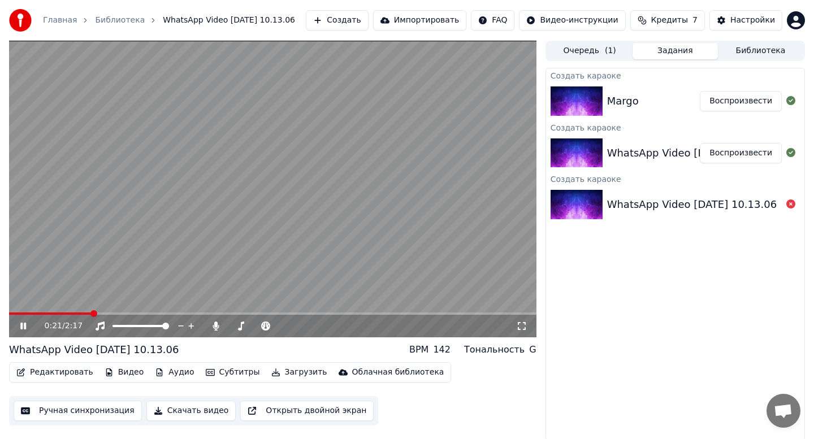
click at [318, 188] on video at bounding box center [272, 189] width 527 height 297
click at [649, 98] on div "Margo" at bounding box center [653, 101] width 93 height 16
click at [760, 45] on button "Библиотека" at bounding box center [760, 51] width 85 height 16
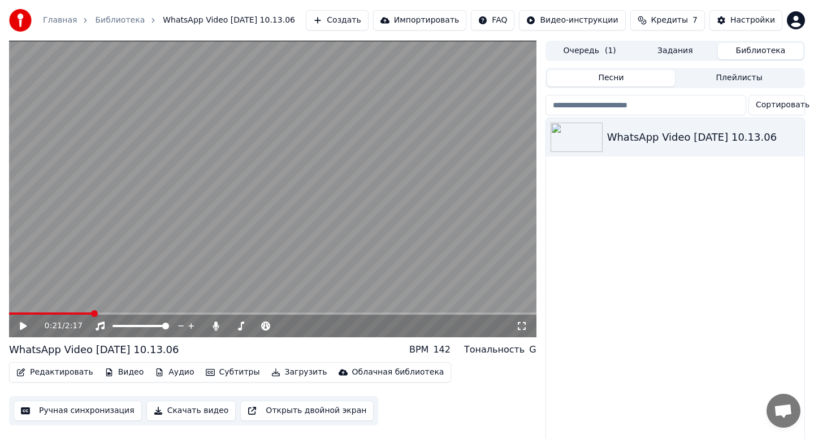
click at [754, 81] on button "Плейлисты" at bounding box center [739, 78] width 128 height 16
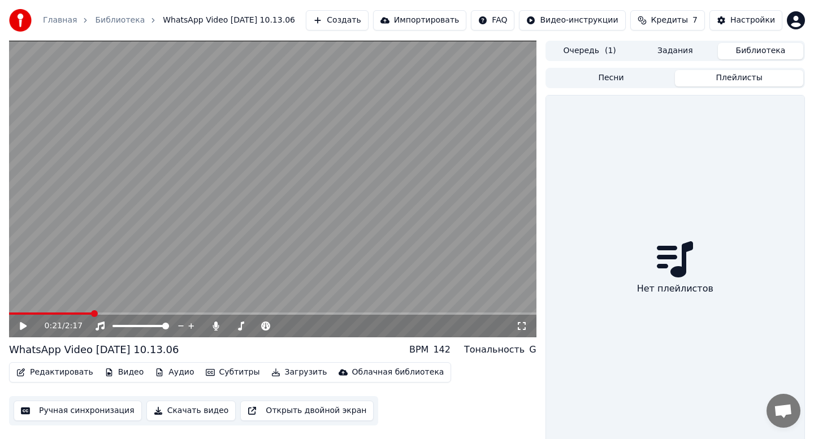
click at [648, 68] on div "Песни Плейлисты" at bounding box center [674, 78] width 259 height 20
click at [631, 79] on button "Песни" at bounding box center [611, 78] width 128 height 16
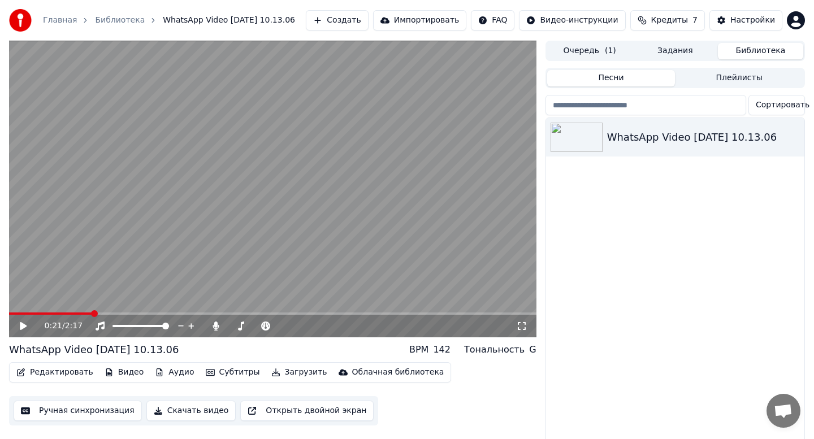
click at [774, 107] on html "Главная Библиотека WhatsApp Video [DATE] 10.13.06 Создать Импортировать FAQ Вид…" at bounding box center [407, 219] width 814 height 439
click at [739, 134] on div "WhatsApp Video [DATE] 10.13.06" at bounding box center [697, 137] width 181 height 16
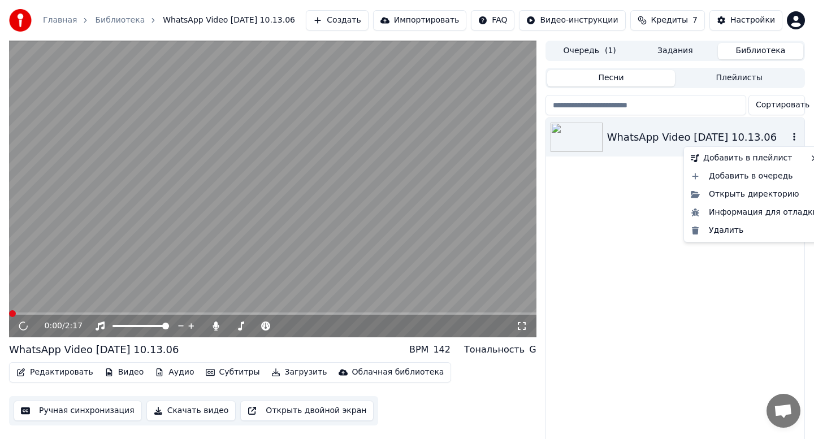
click at [794, 134] on icon "button" at bounding box center [794, 137] width 2 height 8
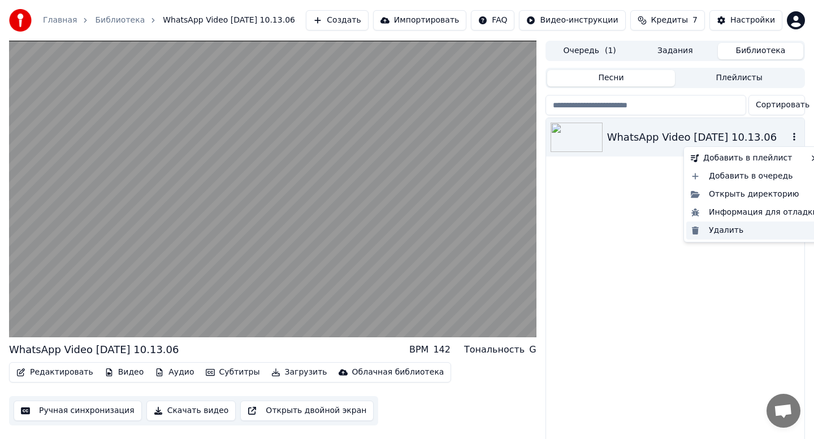
click at [741, 229] on div "Удалить" at bounding box center [754, 231] width 136 height 18
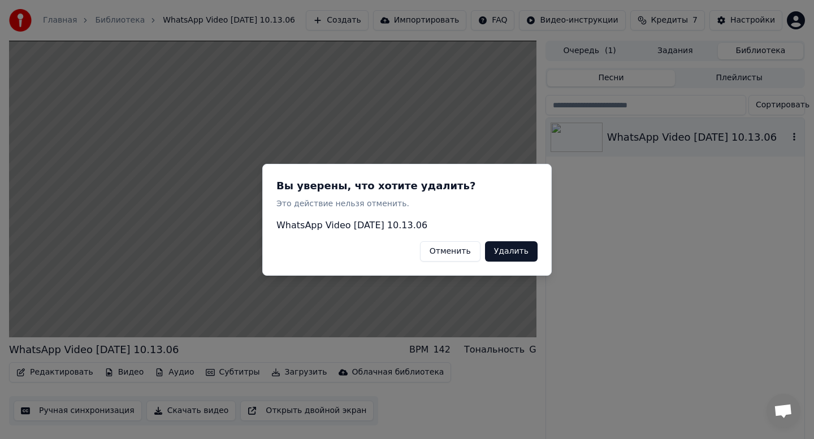
click at [516, 251] on button "Удалить" at bounding box center [511, 251] width 53 height 20
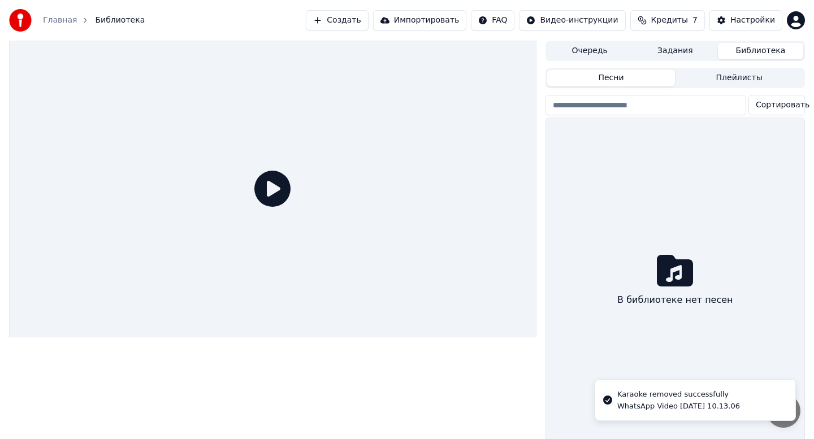
click at [677, 50] on button "Задания" at bounding box center [674, 51] width 85 height 16
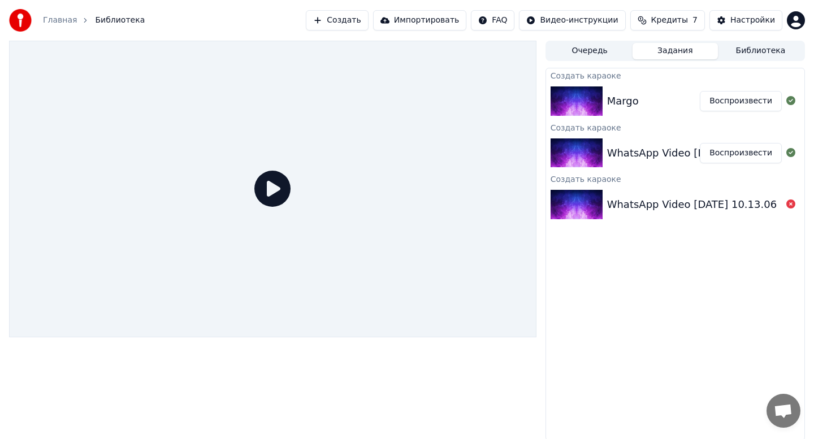
click at [566, 50] on button "Очередь" at bounding box center [589, 51] width 85 height 16
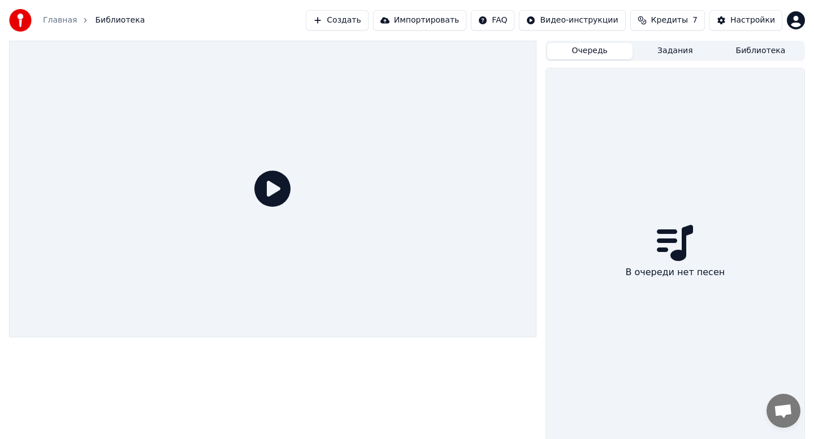
click at [53, 15] on link "Главная" at bounding box center [60, 20] width 34 height 11
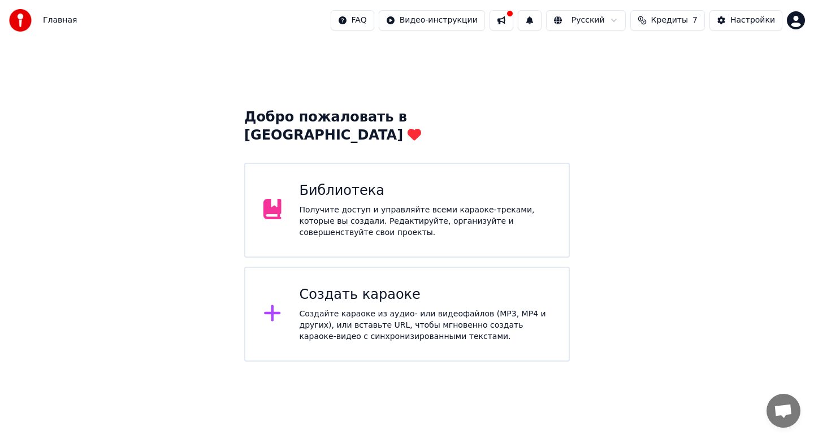
click at [427, 182] on div "Библиотека" at bounding box center [424, 191] width 251 height 18
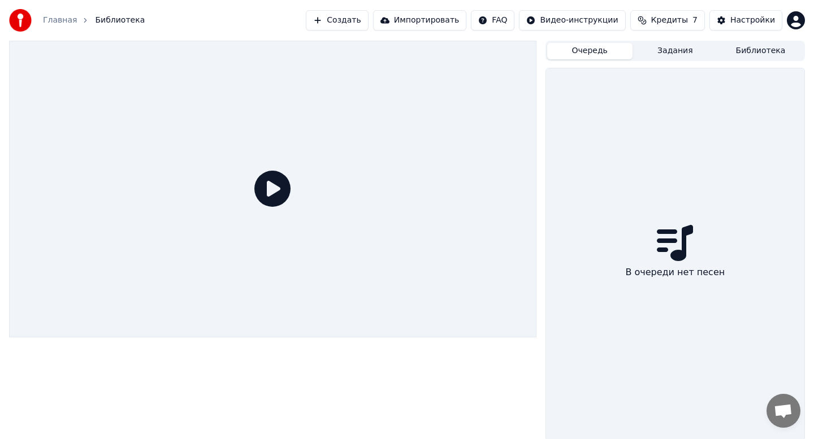
click at [663, 49] on button "Задания" at bounding box center [674, 51] width 85 height 16
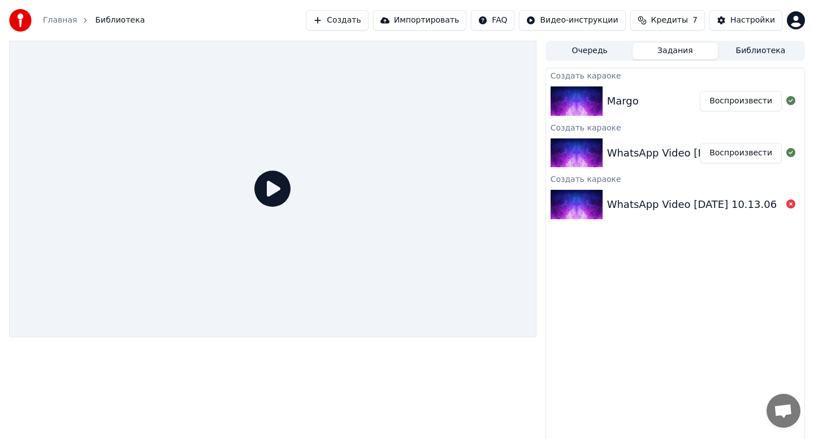
click at [663, 87] on div "Margo Воспроизвести" at bounding box center [675, 101] width 258 height 38
click at [743, 100] on button "Воспроизвести" at bounding box center [741, 101] width 82 height 20
click at [709, 99] on button "Воспроизвести" at bounding box center [741, 101] width 82 height 20
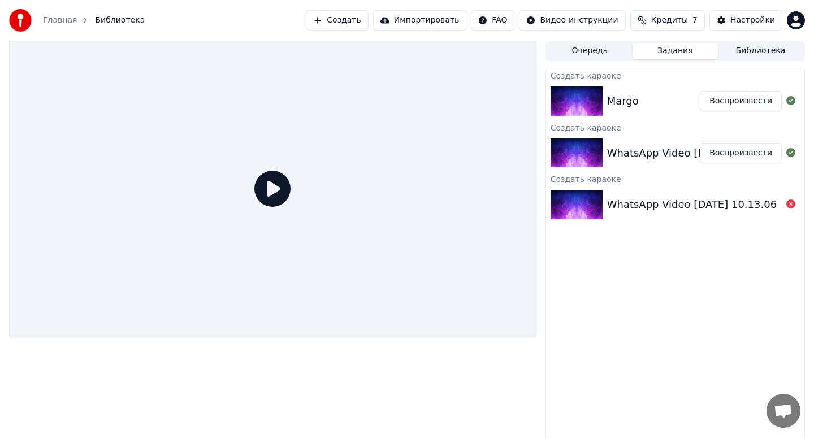
click at [639, 101] on div "Margo" at bounding box center [653, 101] width 93 height 16
click at [709, 100] on button "Воспроизвести" at bounding box center [741, 101] width 82 height 20
click at [747, 55] on button "Библиотека" at bounding box center [760, 51] width 85 height 16
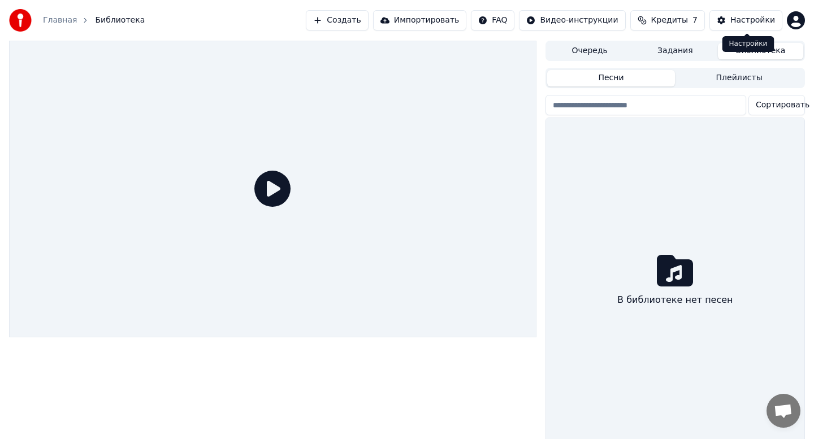
click at [735, 15] on div "Настройки" at bounding box center [752, 20] width 45 height 11
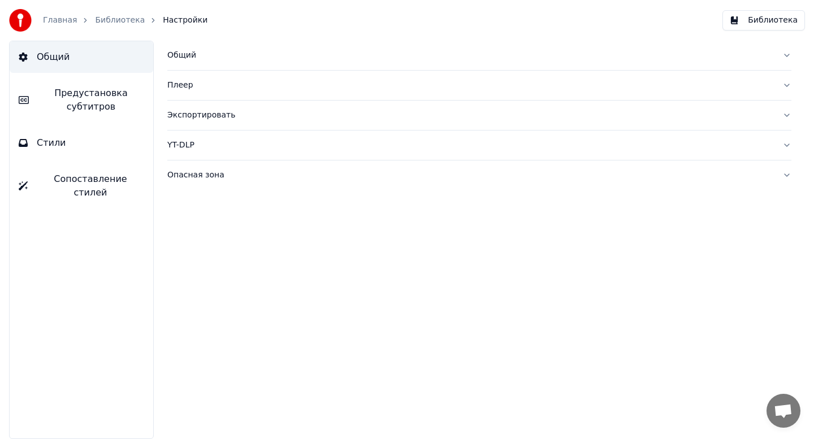
click at [98, 16] on link "Библиотека" at bounding box center [120, 20] width 50 height 11
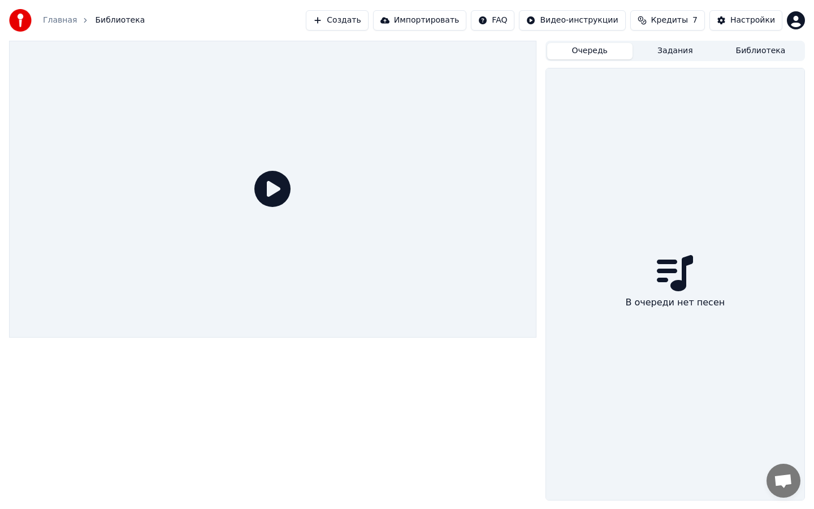
click at [589, 47] on button "Очередь" at bounding box center [589, 51] width 85 height 16
click at [658, 46] on button "Задания" at bounding box center [674, 51] width 85 height 16
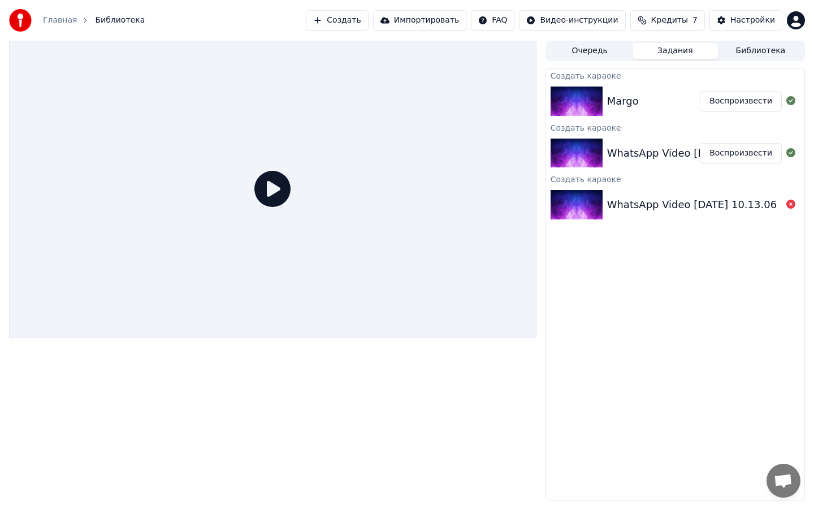
click at [603, 127] on div "Создать караоке" at bounding box center [675, 127] width 258 height 14
click at [358, 19] on button "Создать" at bounding box center [337, 20] width 62 height 20
click at [745, 60] on div "Очередь Задания Библиотека" at bounding box center [674, 51] width 259 height 20
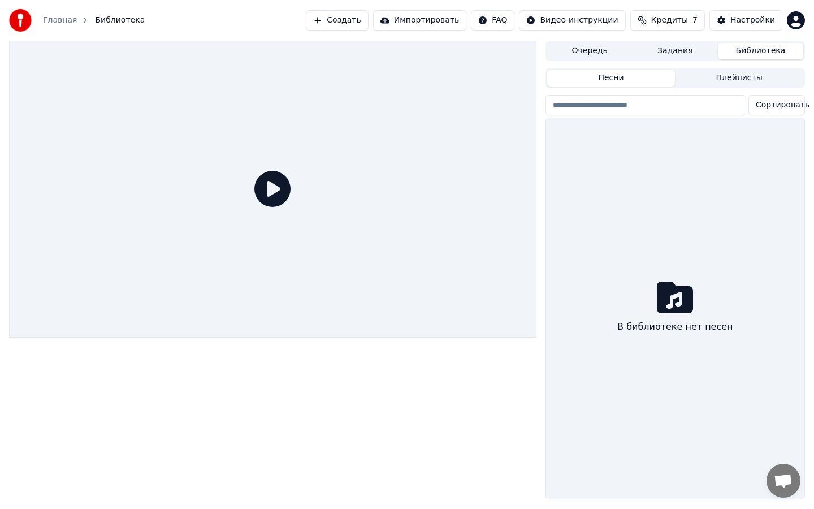
click at [753, 49] on button "Библиотека" at bounding box center [760, 51] width 85 height 16
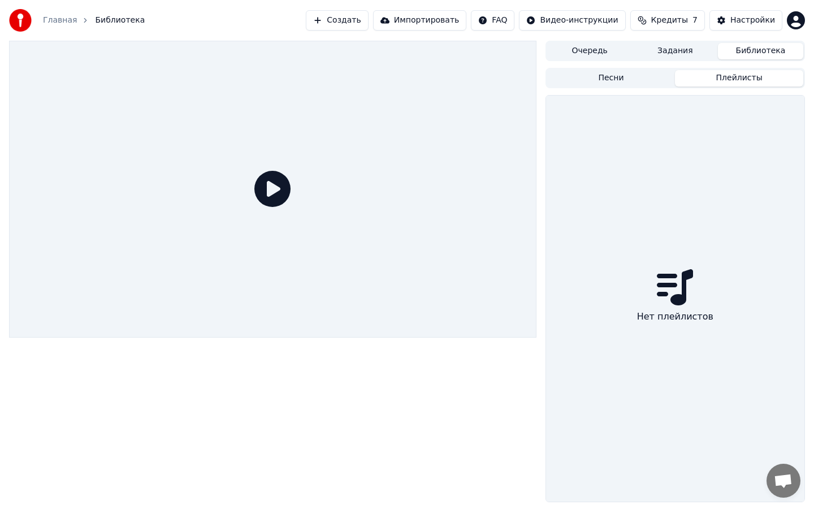
click at [749, 70] on button "Плейлисты" at bounding box center [739, 78] width 128 height 16
click at [604, 73] on button "Песни" at bounding box center [611, 78] width 128 height 16
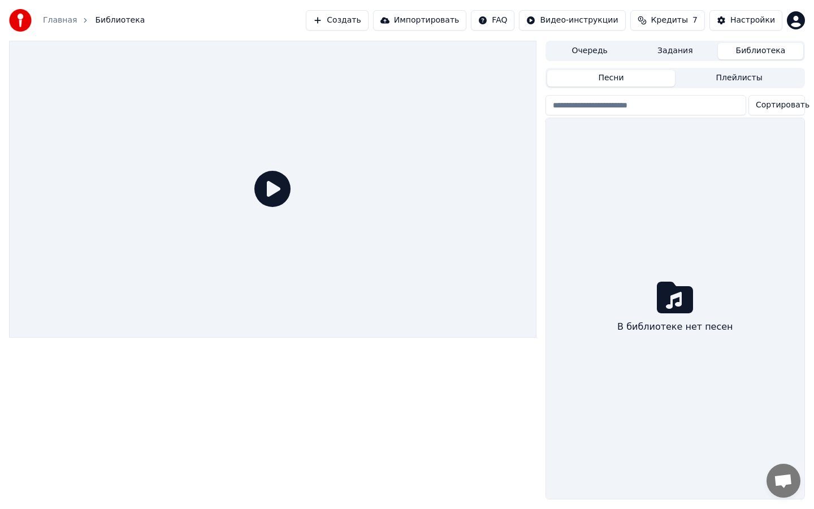
click at [653, 28] on button "Кредиты 7" at bounding box center [667, 20] width 75 height 20
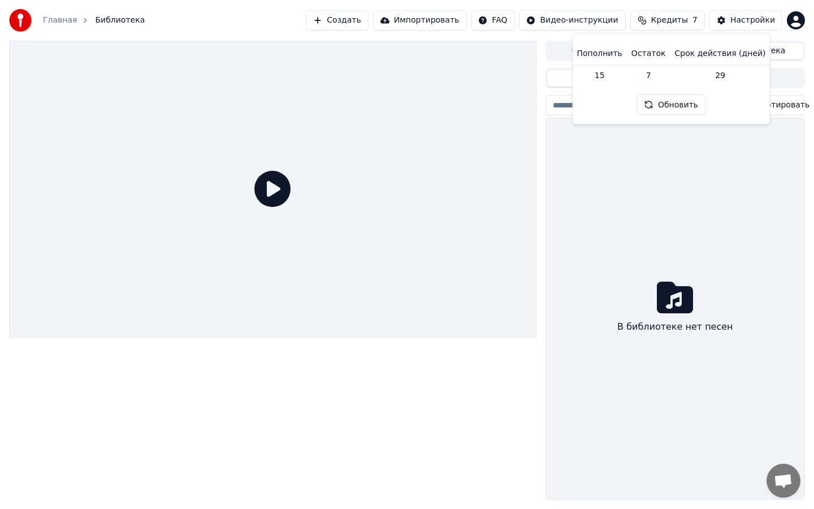
click at [348, 26] on button "Создать" at bounding box center [337, 20] width 62 height 20
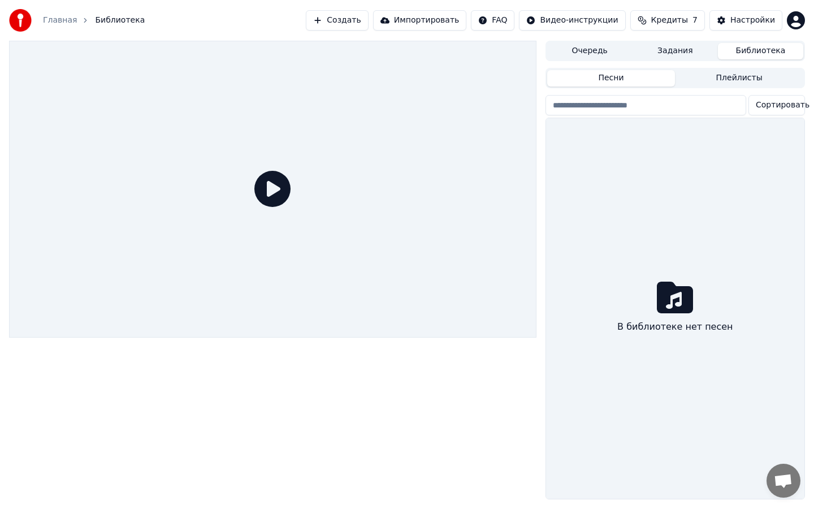
click at [63, 19] on link "Главная" at bounding box center [60, 20] width 34 height 11
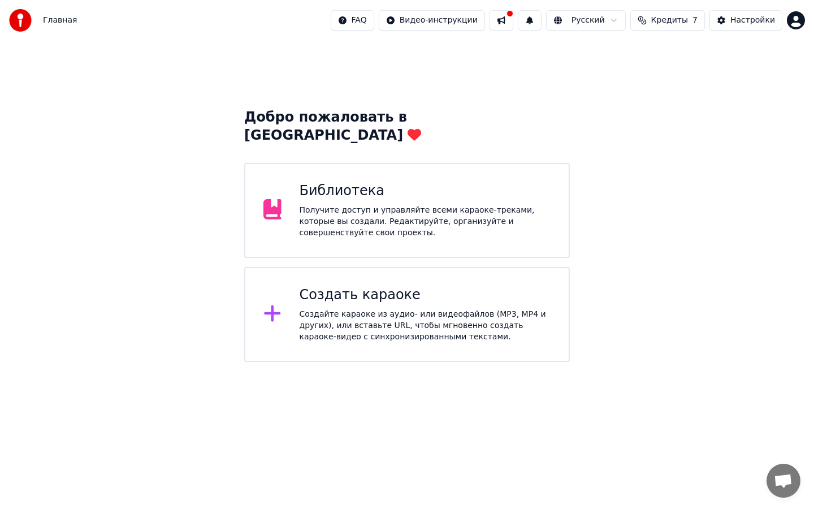
click at [374, 286] on div "Создать караоке" at bounding box center [424, 295] width 251 height 18
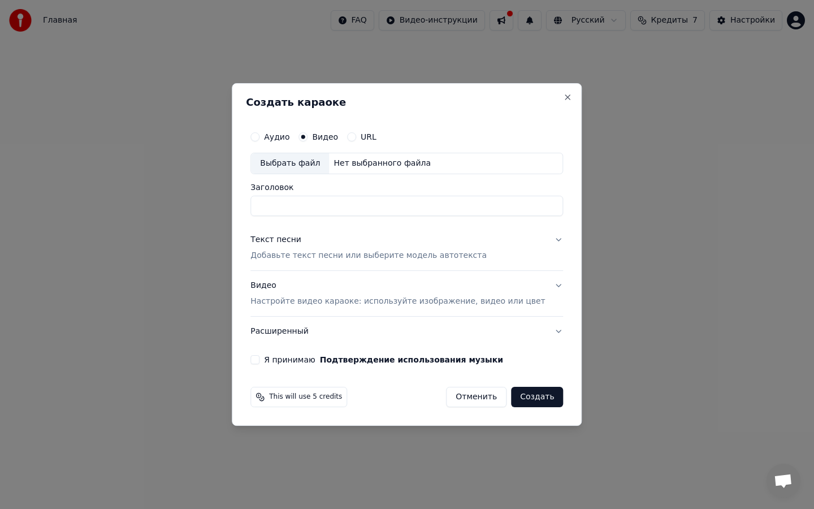
click at [314, 167] on div "Выбрать файл" at bounding box center [290, 163] width 78 height 20
type input "**********"
click at [356, 135] on button "URL" at bounding box center [351, 136] width 9 height 9
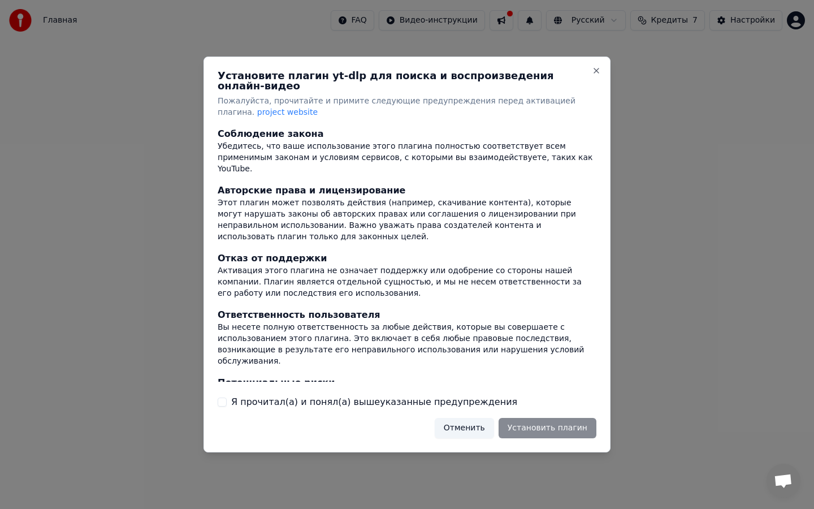
scroll to position [53, 0]
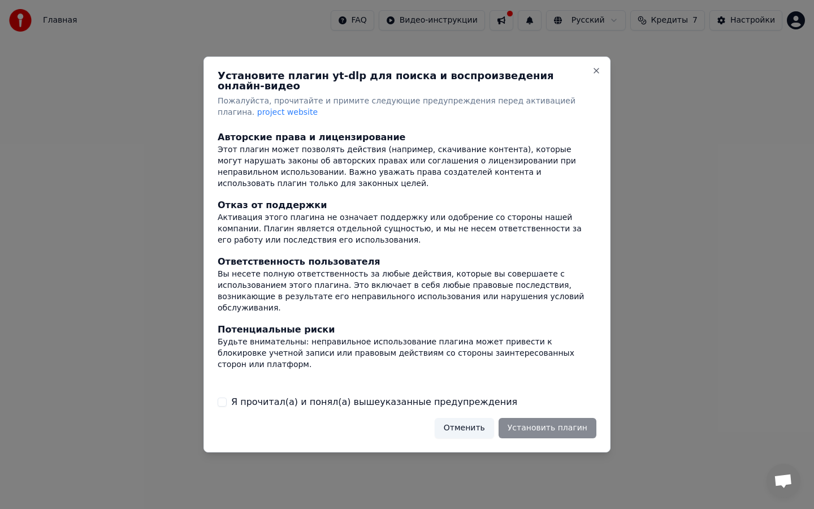
click at [294, 399] on label "Я прочитал(а) и понял(а) вышеуказанные предупреждения" at bounding box center [374, 402] width 286 height 14
click at [227, 399] on button "Я прочитал(а) и понял(а) вышеуказанные предупреждения" at bounding box center [222, 401] width 9 height 9
click at [559, 424] on button "Установить плагин" at bounding box center [547, 428] width 98 height 20
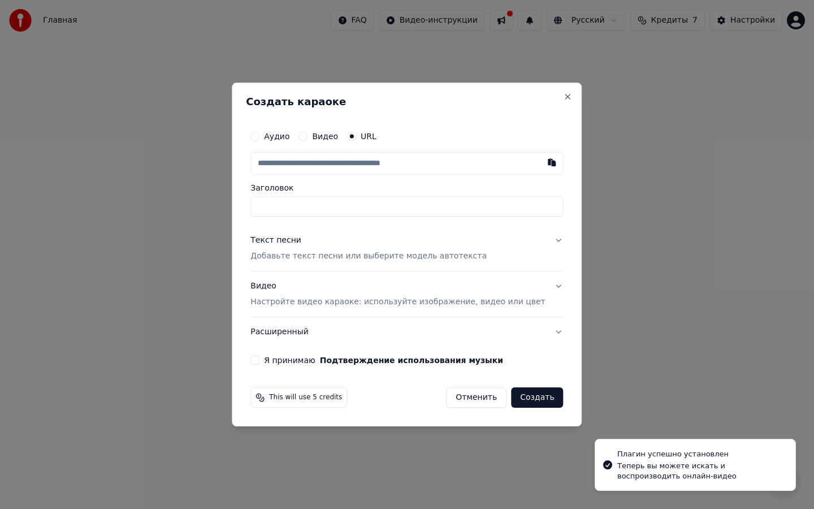
click at [395, 159] on input "text" at bounding box center [406, 163] width 312 height 23
type input "**********"
click at [390, 185] on label "Заголовок" at bounding box center [406, 188] width 312 height 8
click at [390, 196] on input "Заголовок" at bounding box center [406, 206] width 312 height 20
type input "**********"
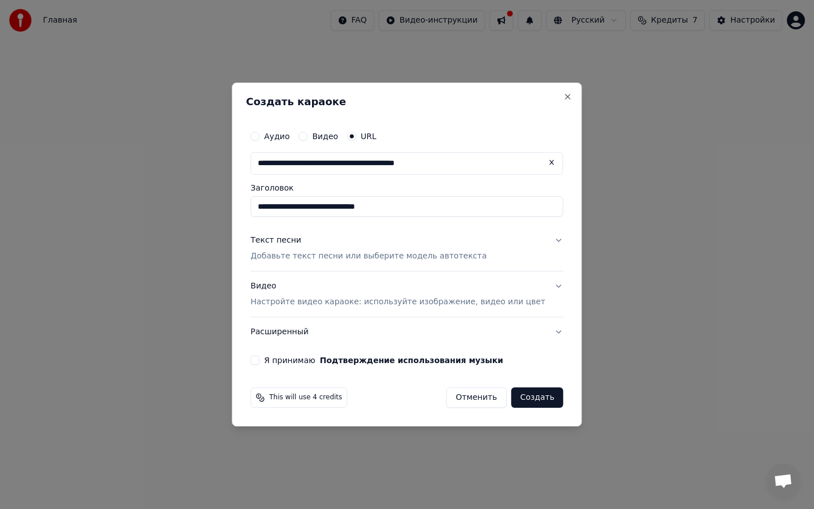
type input "**********"
drag, startPoint x: 415, startPoint y: 207, endPoint x: 308, endPoint y: 207, distance: 106.8
click at [308, 207] on input "**********" at bounding box center [406, 206] width 312 height 20
click at [359, 228] on button "Текст песни Добавьте текст песни или выберите модель автотекста" at bounding box center [406, 247] width 312 height 45
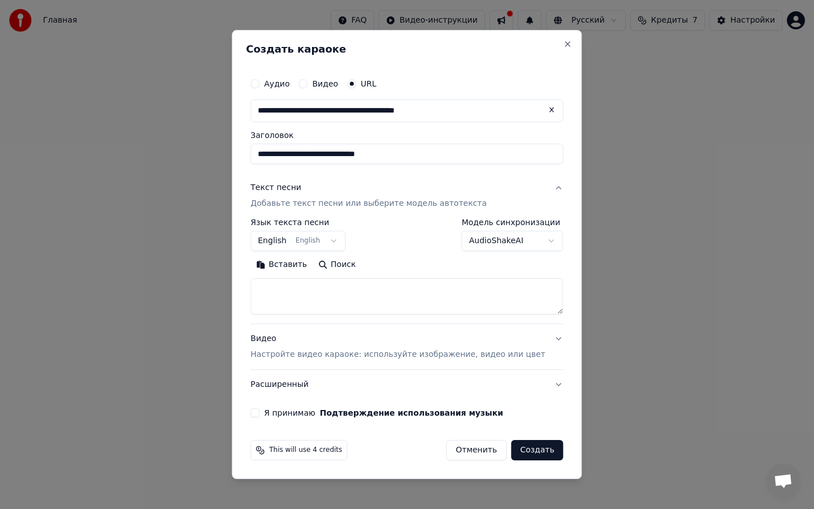
click at [293, 263] on button "Вставить" at bounding box center [281, 264] width 62 height 18
type textarea "**********"
click at [350, 333] on div "Видео Настройте видео караоке: используйте изображение, видео или цвет" at bounding box center [397, 346] width 294 height 27
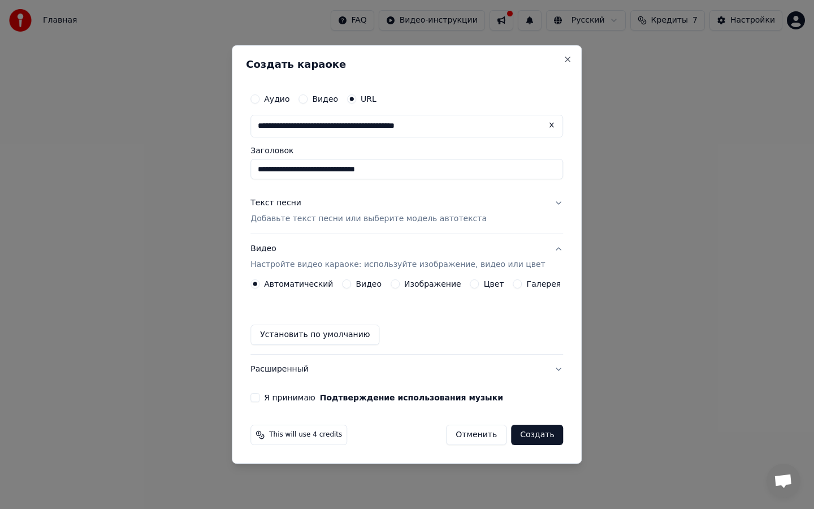
click at [363, 285] on label "Видео" at bounding box center [368, 284] width 26 height 8
click at [351, 285] on button "Видео" at bounding box center [346, 283] width 9 height 9
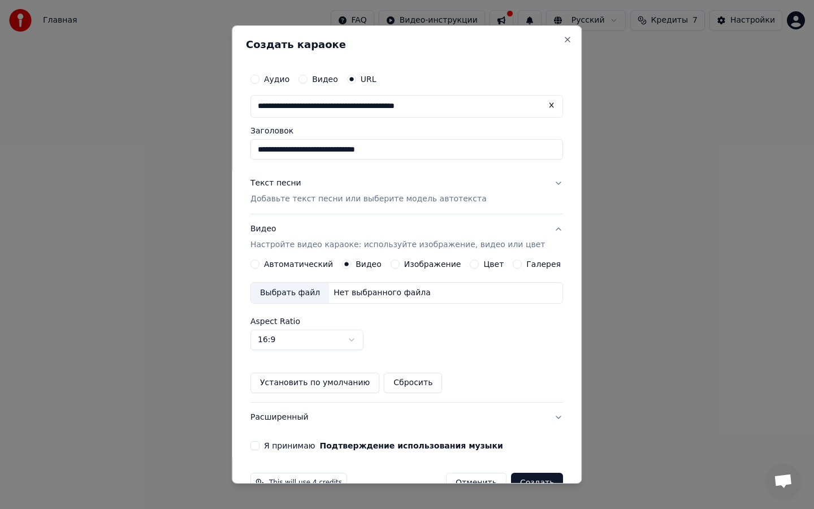
click at [316, 293] on div "Выбрать файл" at bounding box center [290, 293] width 78 height 20
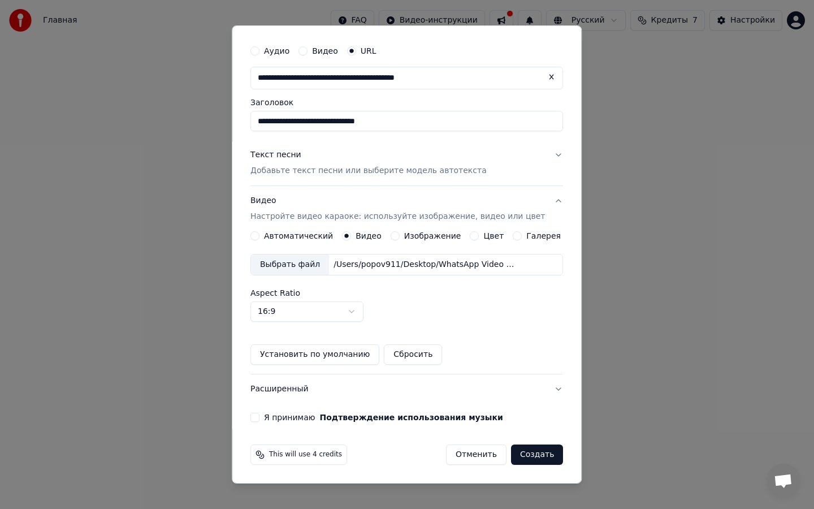
click at [289, 418] on label "Я принимаю Подтверждение использования музыки" at bounding box center [383, 417] width 239 height 8
click at [259, 418] on button "Я принимаю Подтверждение использования музыки" at bounding box center [254, 417] width 9 height 9
click at [539, 440] on button "Создать" at bounding box center [537, 454] width 52 height 20
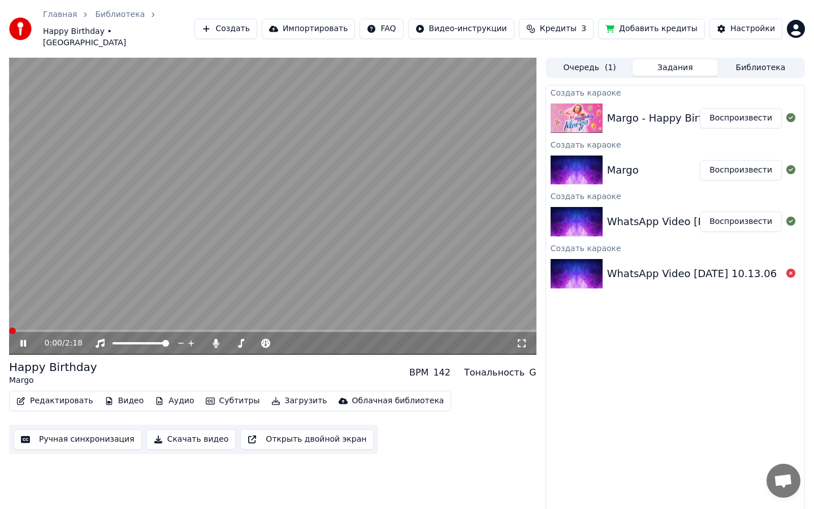
click at [0, 320] on div "0:00 / 2:18 Happy Birthday Margo BPM 142 Тональность G Редактировать Видео Ауди…" at bounding box center [407, 287] width 814 height 459
click at [25, 327] on span at bounding box center [23, 330] width 7 height 7
click at [24, 327] on span at bounding box center [27, 330] width 7 height 7
click at [520, 338] on icon at bounding box center [521, 342] width 11 height 9
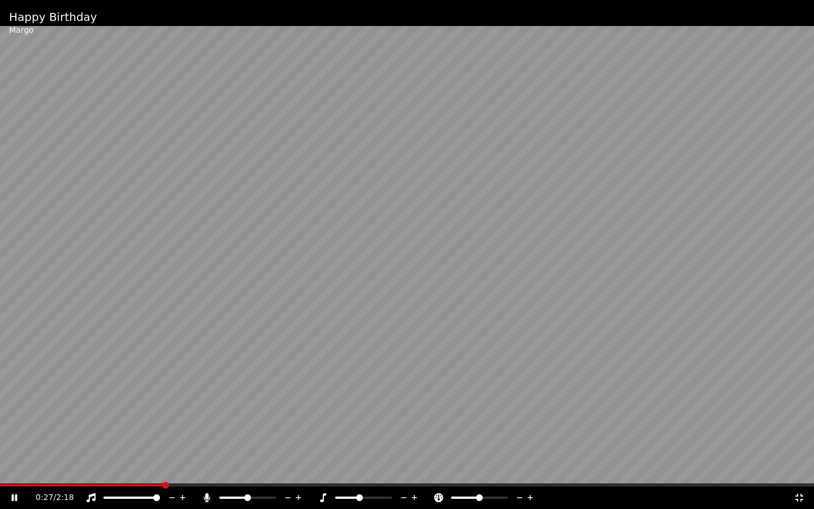
click at [360, 440] on span at bounding box center [359, 497] width 7 height 7
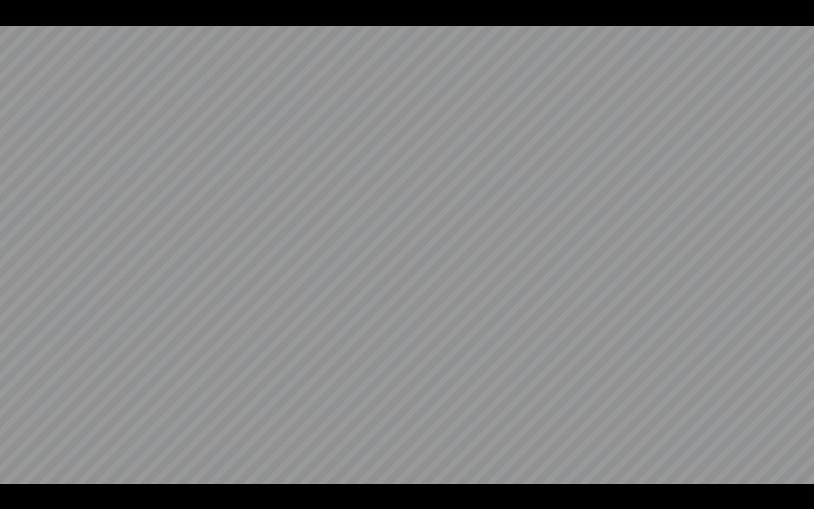
click at [360, 440] on video at bounding box center [407, 254] width 814 height 509
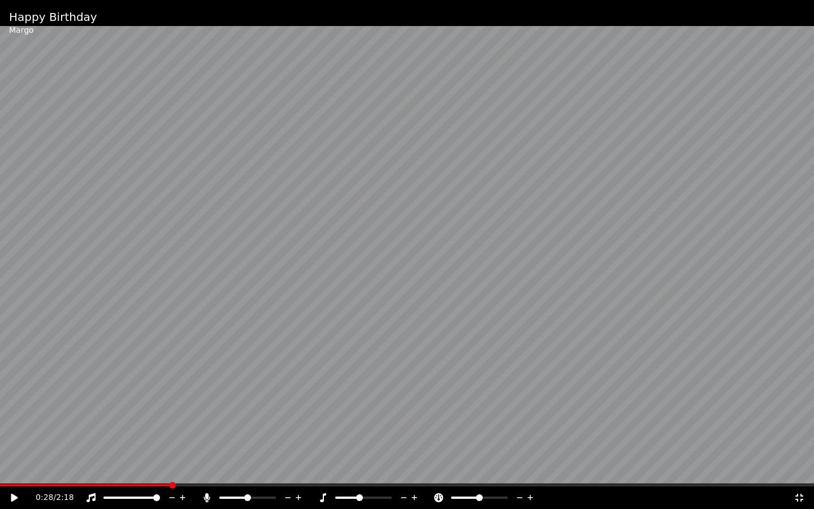
click at [376, 425] on video at bounding box center [407, 254] width 814 height 509
click at [363, 440] on span at bounding box center [363, 497] width 7 height 7
click at [273, 440] on span at bounding box center [269, 497] width 7 height 7
click at [237, 440] on span at bounding box center [239, 497] width 7 height 7
click at [160, 440] on span at bounding box center [156, 497] width 7 height 7
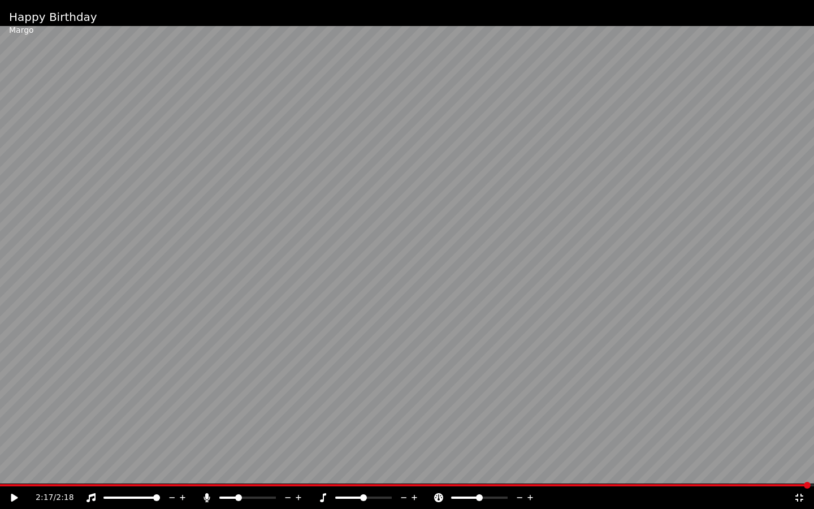
click at [798, 440] on icon at bounding box center [798, 497] width 11 height 9
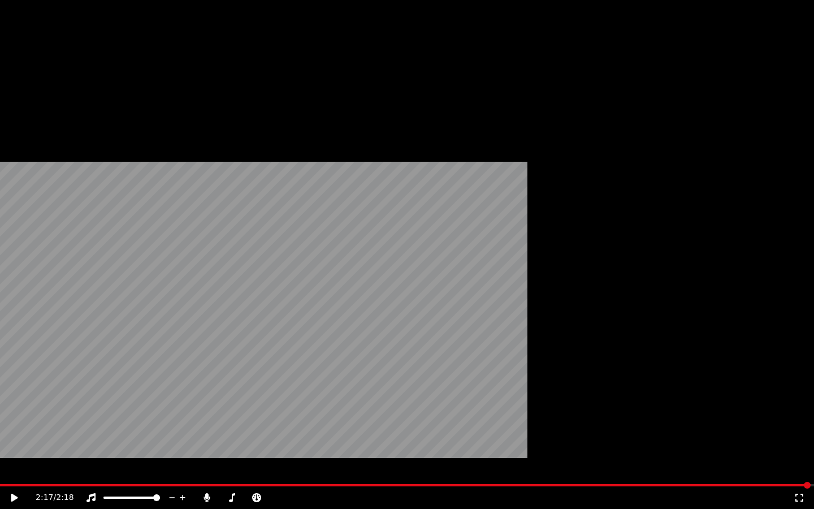
click at [207, 107] on icon "button" at bounding box center [210, 104] width 9 height 7
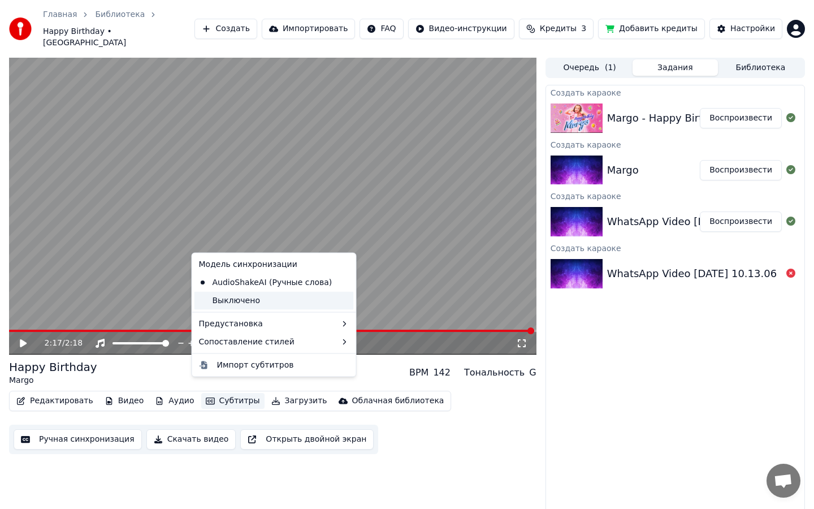
click at [236, 304] on div "Выключено" at bounding box center [273, 300] width 159 height 18
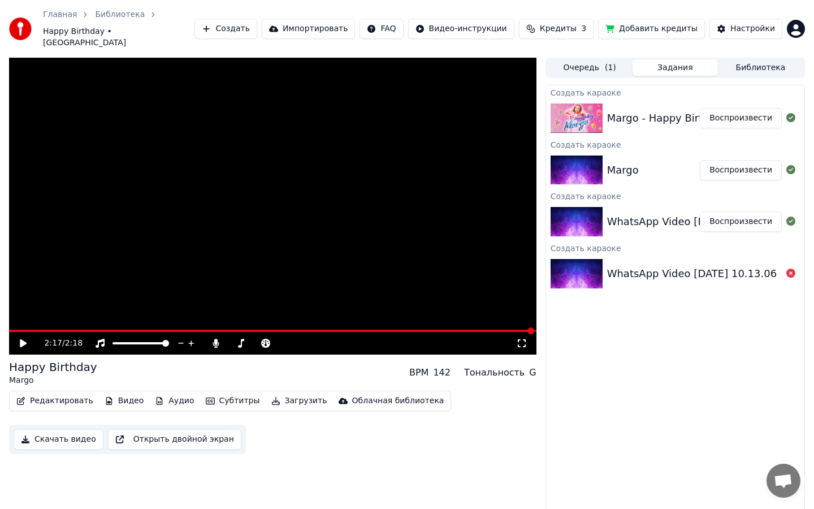
click at [19, 338] on icon at bounding box center [31, 342] width 27 height 9
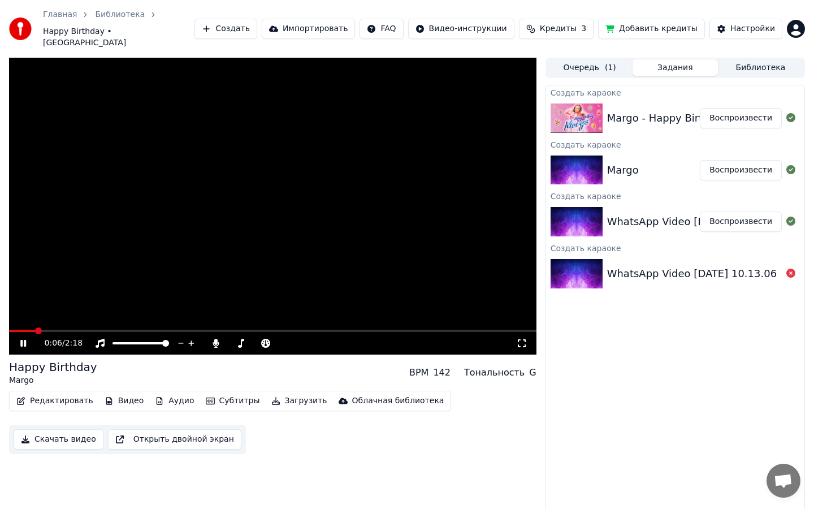
click at [19, 338] on icon at bounding box center [31, 342] width 27 height 9
click at [210, 393] on button "Субтитры" at bounding box center [232, 401] width 63 height 16
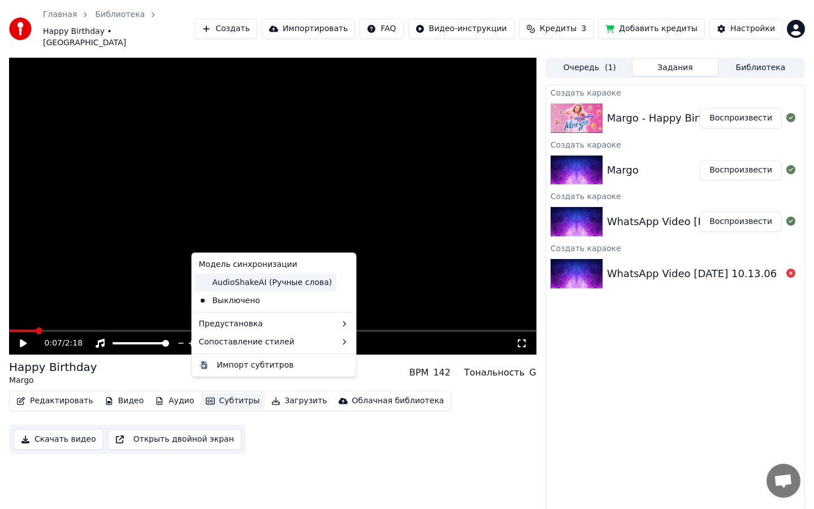
click at [232, 281] on div "AudioShakeAI (Ручные слова)" at bounding box center [265, 282] width 142 height 18
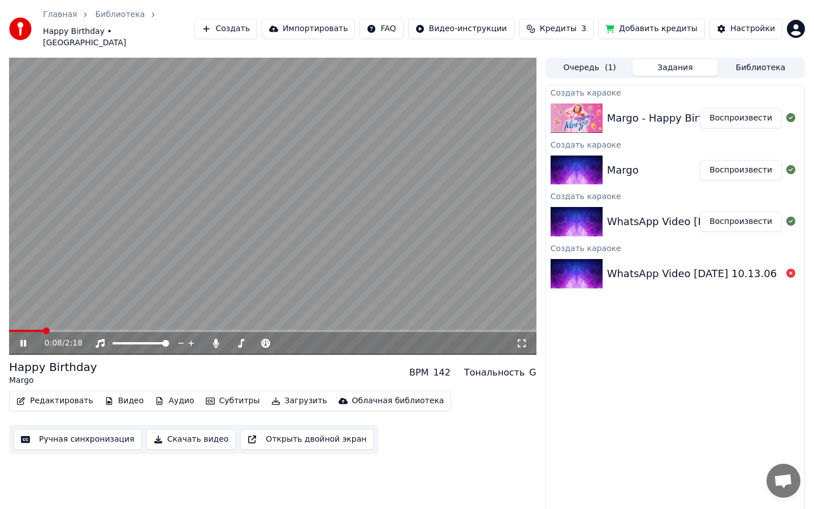
click at [25, 340] on icon at bounding box center [23, 343] width 6 height 7
click at [53, 393] on button "Редактировать" at bounding box center [55, 401] width 86 height 16
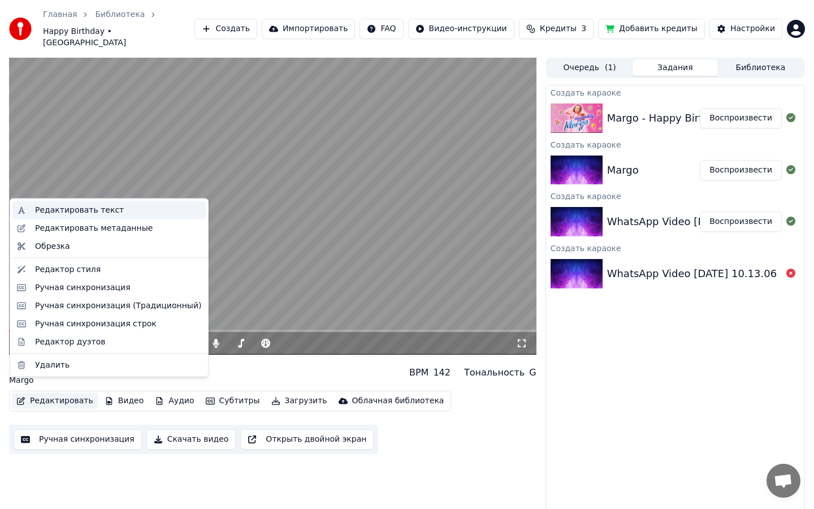
click at [101, 210] on div "Редактировать текст" at bounding box center [79, 210] width 89 height 11
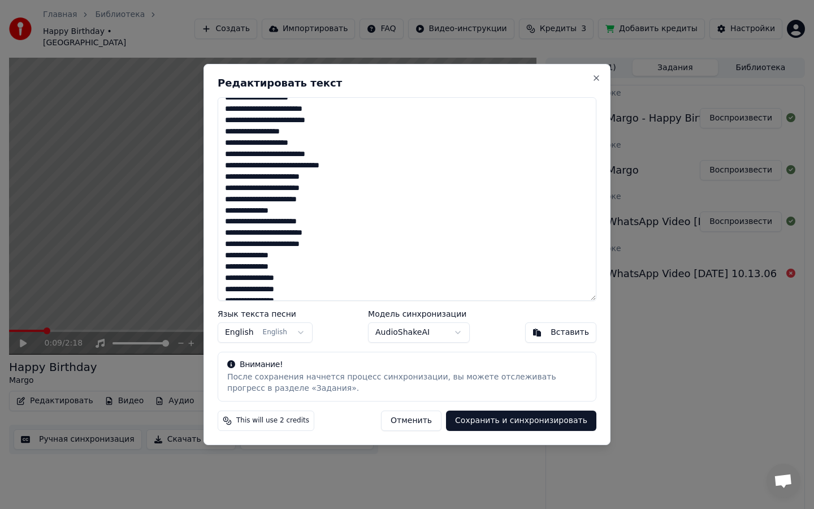
scroll to position [484, 0]
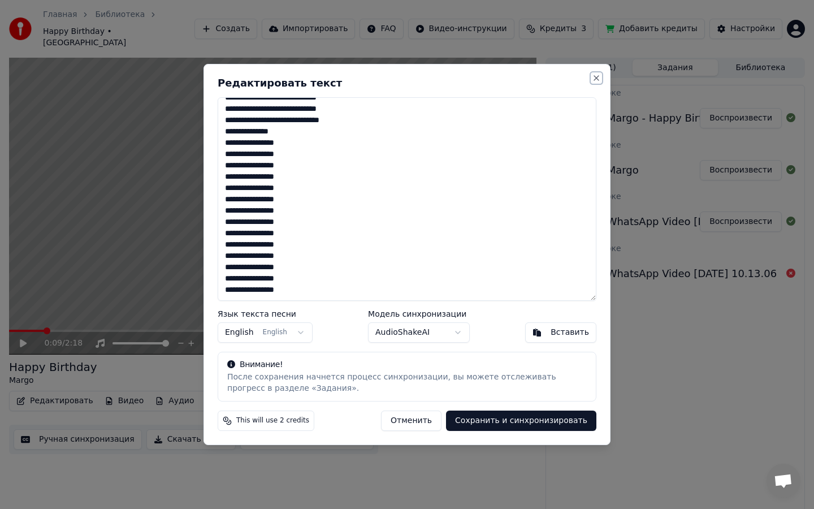
click at [596, 76] on button "Close" at bounding box center [596, 77] width 9 height 9
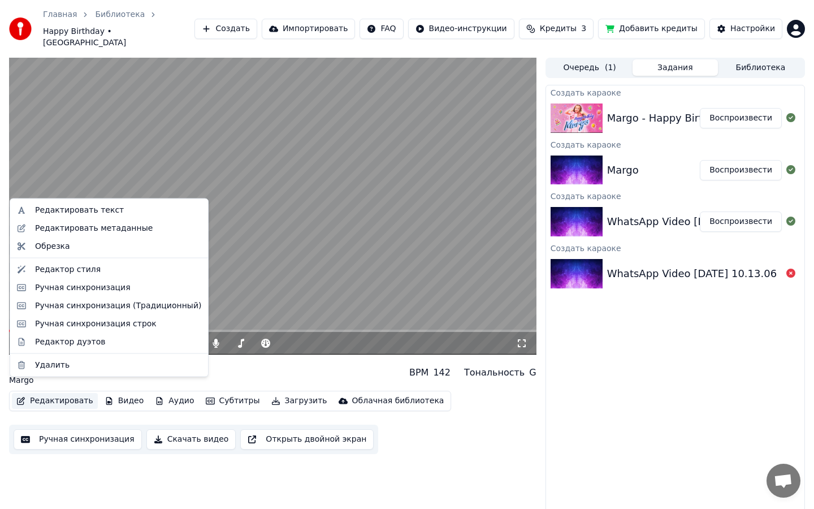
click at [51, 393] on button "Редактировать" at bounding box center [55, 401] width 86 height 16
click at [72, 271] on div "Редактор стиля" at bounding box center [68, 268] width 66 height 11
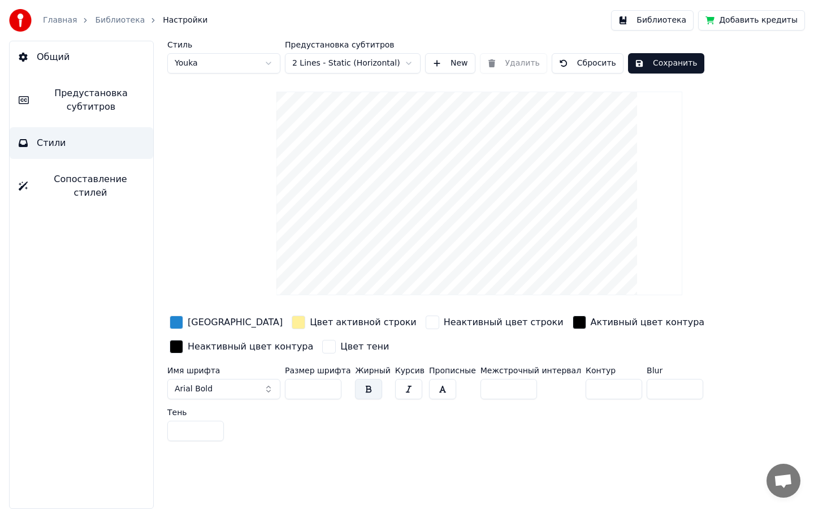
click at [89, 184] on span "Сопоставление стилей" at bounding box center [90, 185] width 107 height 27
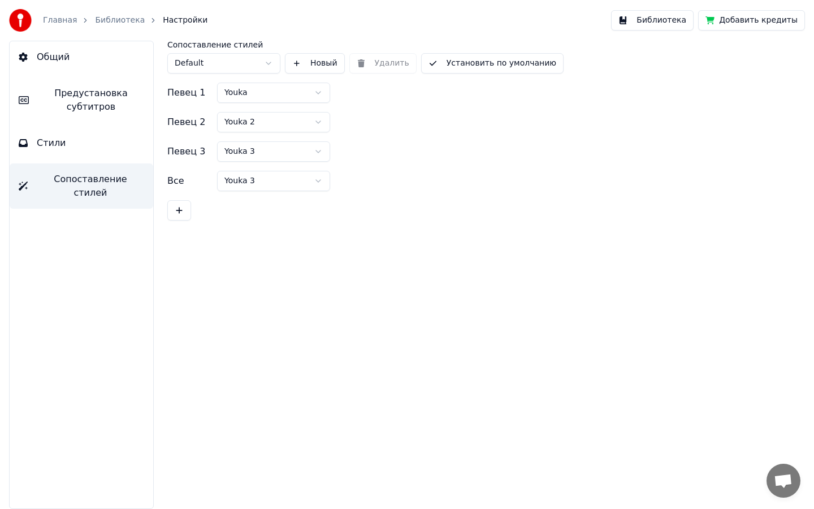
click at [58, 143] on span "Стили" at bounding box center [51, 143] width 29 height 14
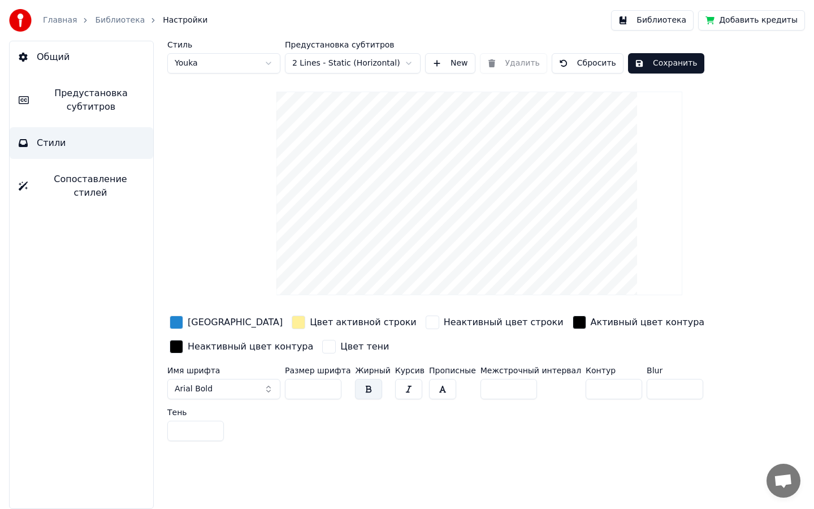
click at [763, 259] on div "Стиль Youka Предустановка субтитров 2 Lines - Static (Horizontal) New Удалить С…" at bounding box center [479, 243] width 624 height 405
click at [584, 66] on button "Сбросить" at bounding box center [588, 63] width 72 height 20
click at [638, 67] on button "Сохранить" at bounding box center [666, 63] width 76 height 20
click at [666, 21] on button "Библиотека" at bounding box center [652, 20] width 83 height 20
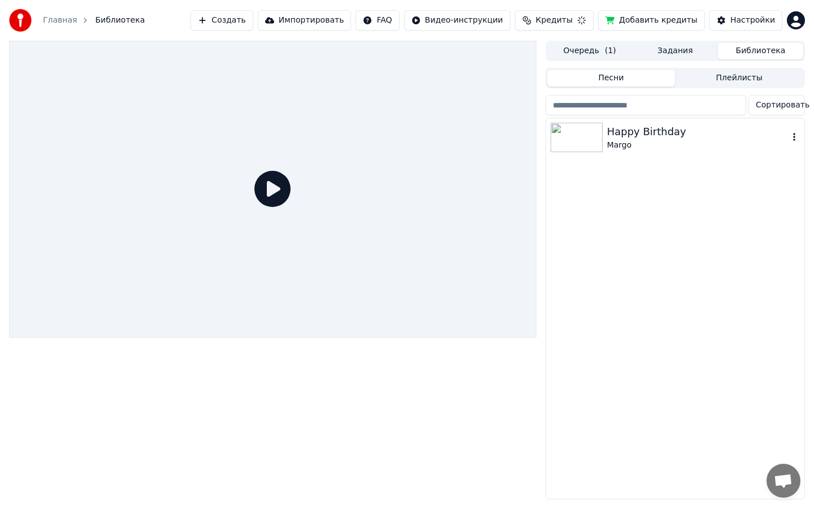
click at [670, 134] on div "Happy Birthday" at bounding box center [697, 132] width 181 height 16
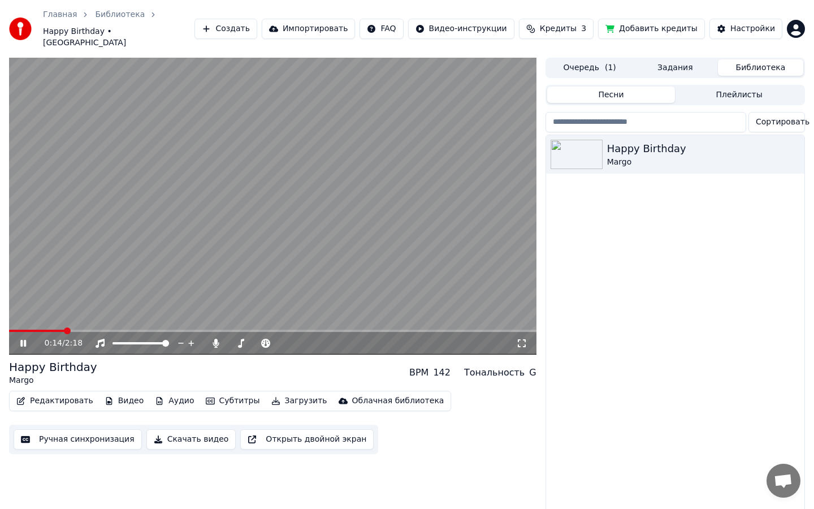
click at [198, 235] on video at bounding box center [272, 206] width 527 height 297
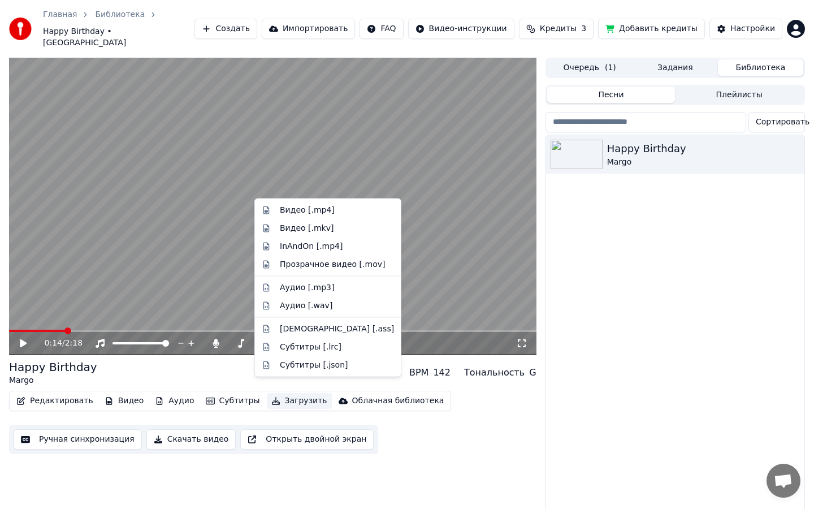
click at [271, 393] on button "Загрузить" at bounding box center [299, 401] width 65 height 16
click at [336, 209] on div "Видео [.mp4]" at bounding box center [337, 210] width 114 height 11
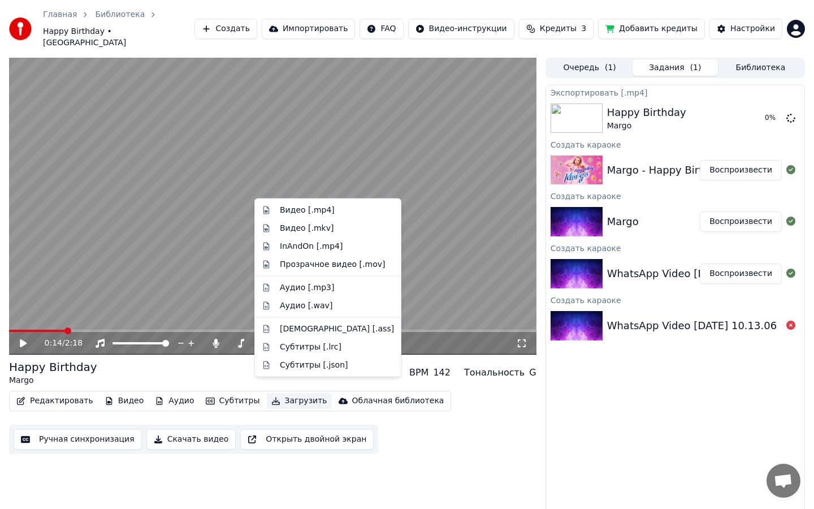
click at [295, 393] on button "Загрузить" at bounding box center [299, 401] width 65 height 16
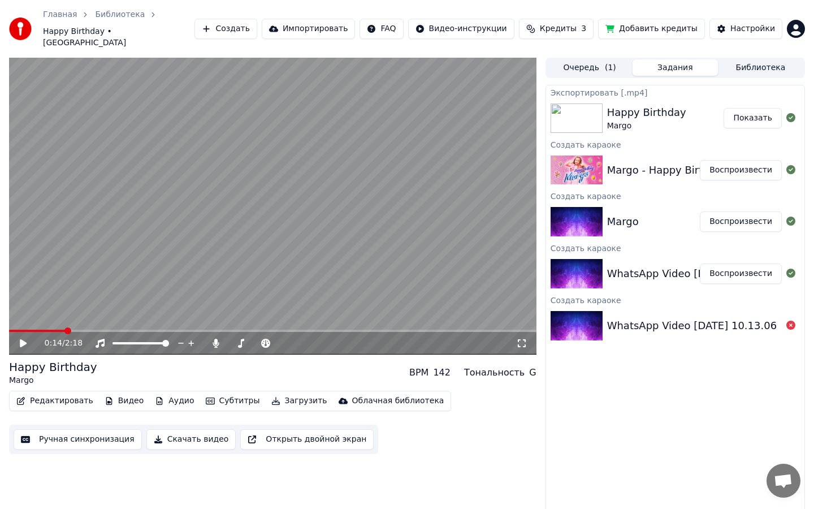
click at [762, 108] on button "Показать" at bounding box center [752, 118] width 58 height 20
click at [752, 108] on button "Показать" at bounding box center [752, 118] width 58 height 20
click at [9, 327] on span at bounding box center [12, 330] width 7 height 7
click at [524, 338] on icon at bounding box center [521, 342] width 11 height 9
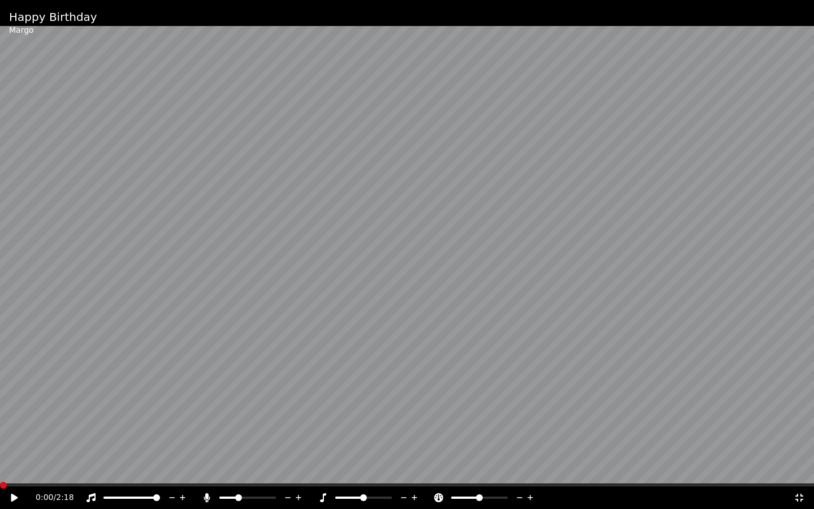
click at [501, 272] on video at bounding box center [407, 254] width 814 height 509
click at [464, 257] on video at bounding box center [407, 254] width 814 height 509
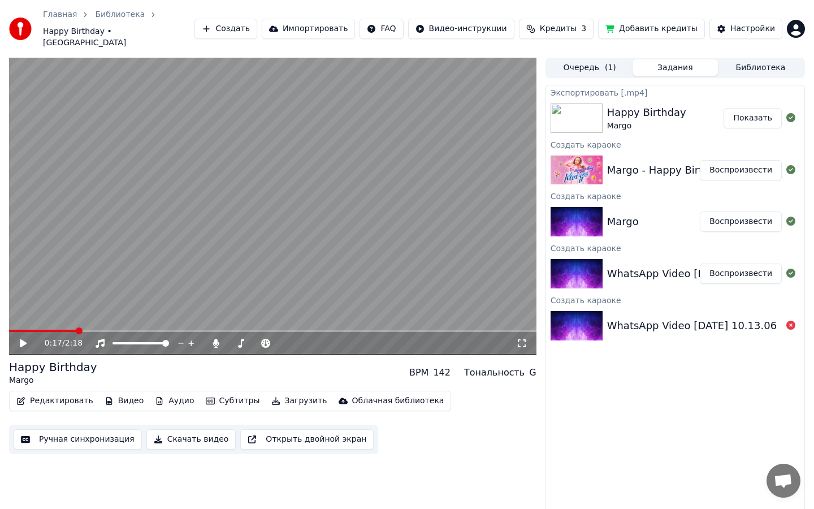
click at [524, 339] on icon at bounding box center [522, 343] width 8 height 8
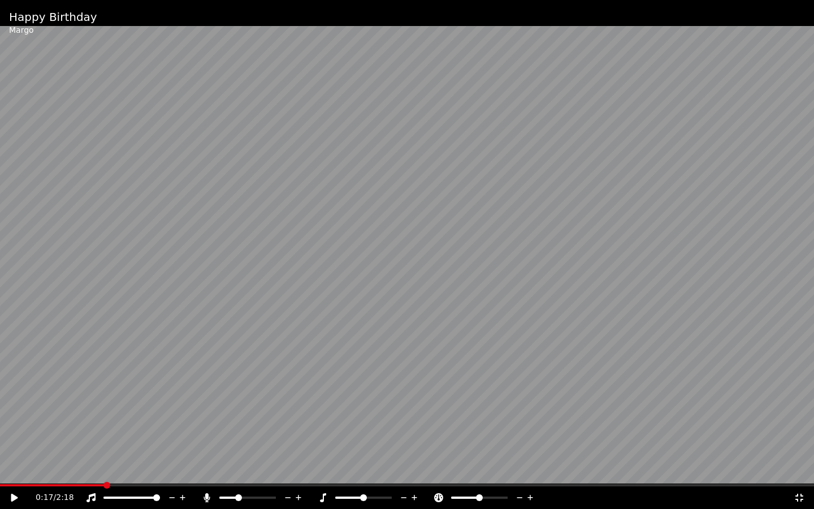
click at [446, 276] on video at bounding box center [407, 254] width 814 height 509
click at [79, 440] on span at bounding box center [59, 485] width 118 height 2
click at [154, 344] on video at bounding box center [407, 254] width 814 height 509
click at [223, 299] on video at bounding box center [407, 254] width 814 height 509
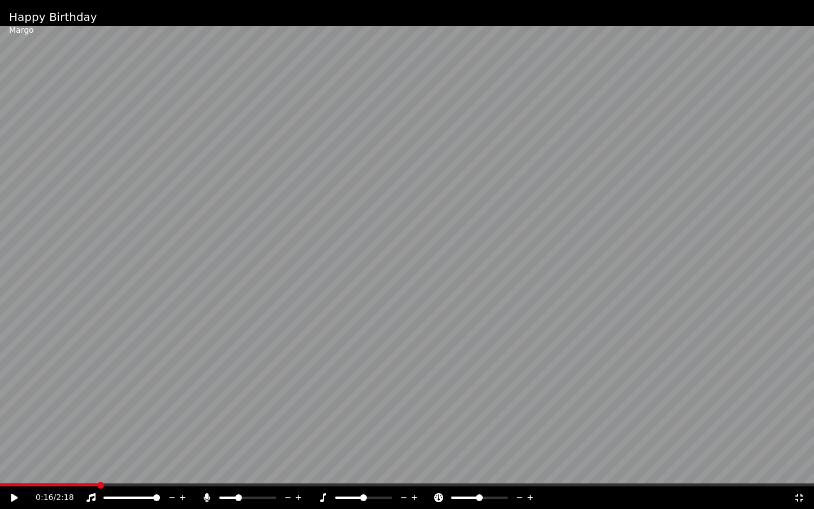
click at [223, 299] on video at bounding box center [407, 254] width 814 height 509
click at [35, 440] on div "0:18 / 2:18" at bounding box center [407, 497] width 814 height 23
click at [20, 440] on span at bounding box center [21, 484] width 7 height 7
click at [14, 440] on icon at bounding box center [15, 497] width 6 height 7
click at [14, 440] on icon at bounding box center [14, 497] width 7 height 8
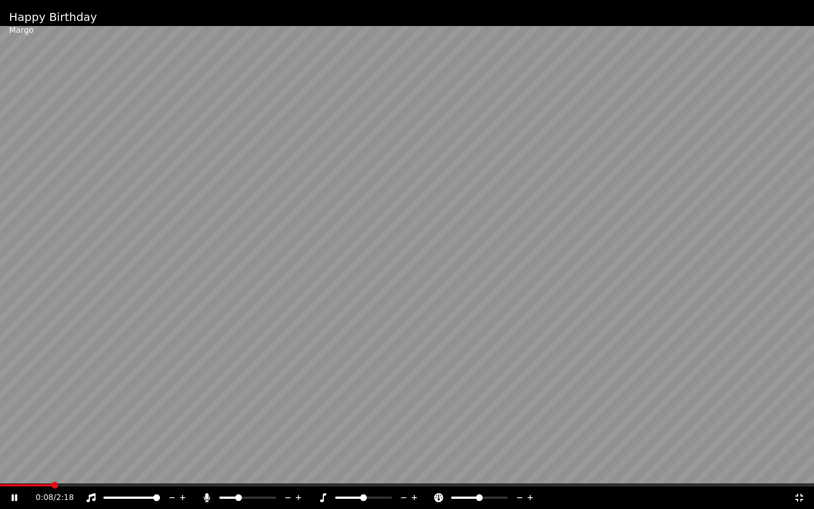
click at [14, 440] on icon at bounding box center [15, 497] width 6 height 7
click at [23, 440] on span at bounding box center [26, 484] width 7 height 7
click at [14, 440] on icon at bounding box center [14, 497] width 7 height 8
click at [14, 440] on icon at bounding box center [22, 497] width 27 height 9
